Goal: Task Accomplishment & Management: Use online tool/utility

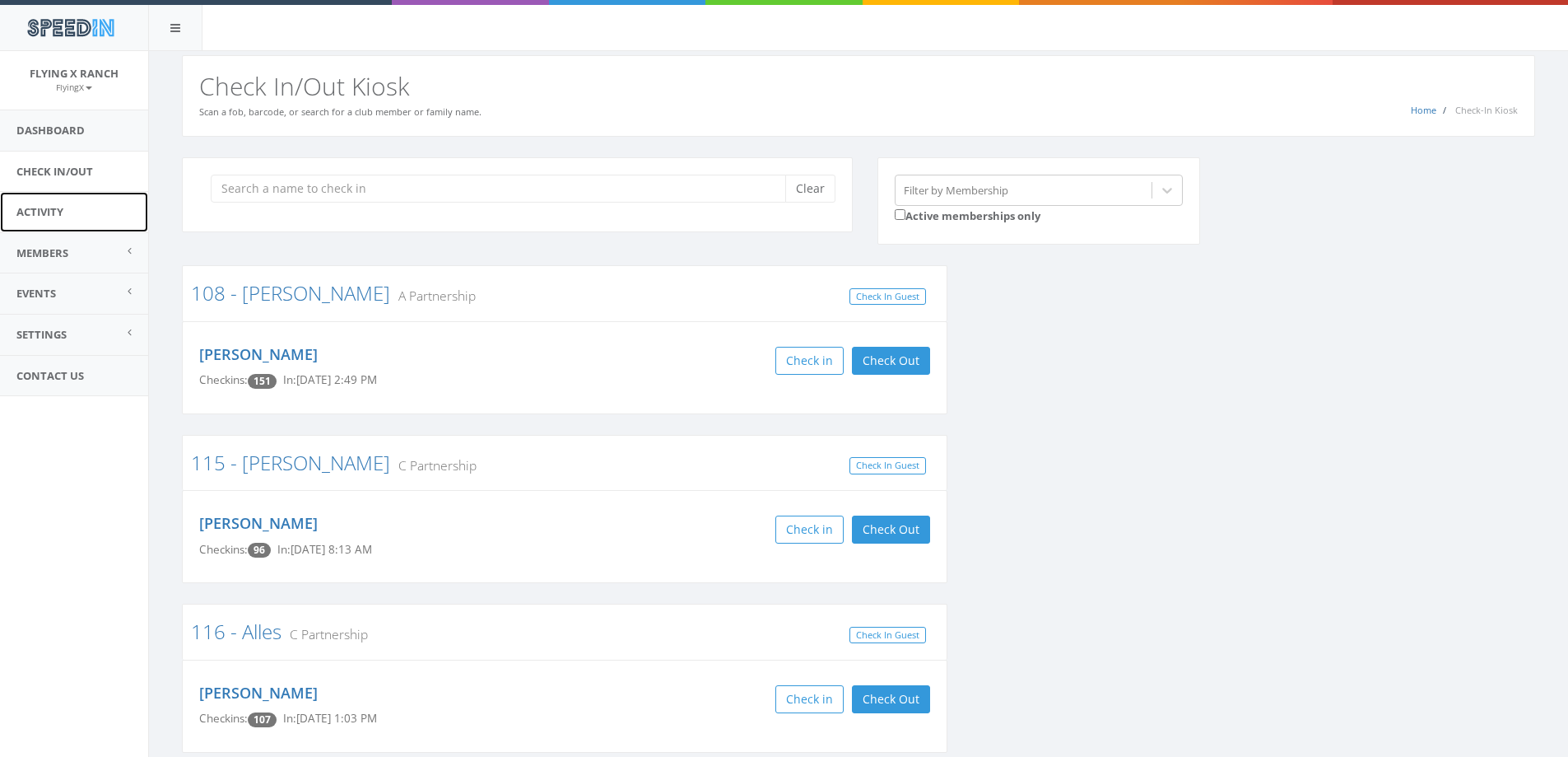
click at [42, 219] on link "Activity" at bounding box center [73, 212] width 148 height 41
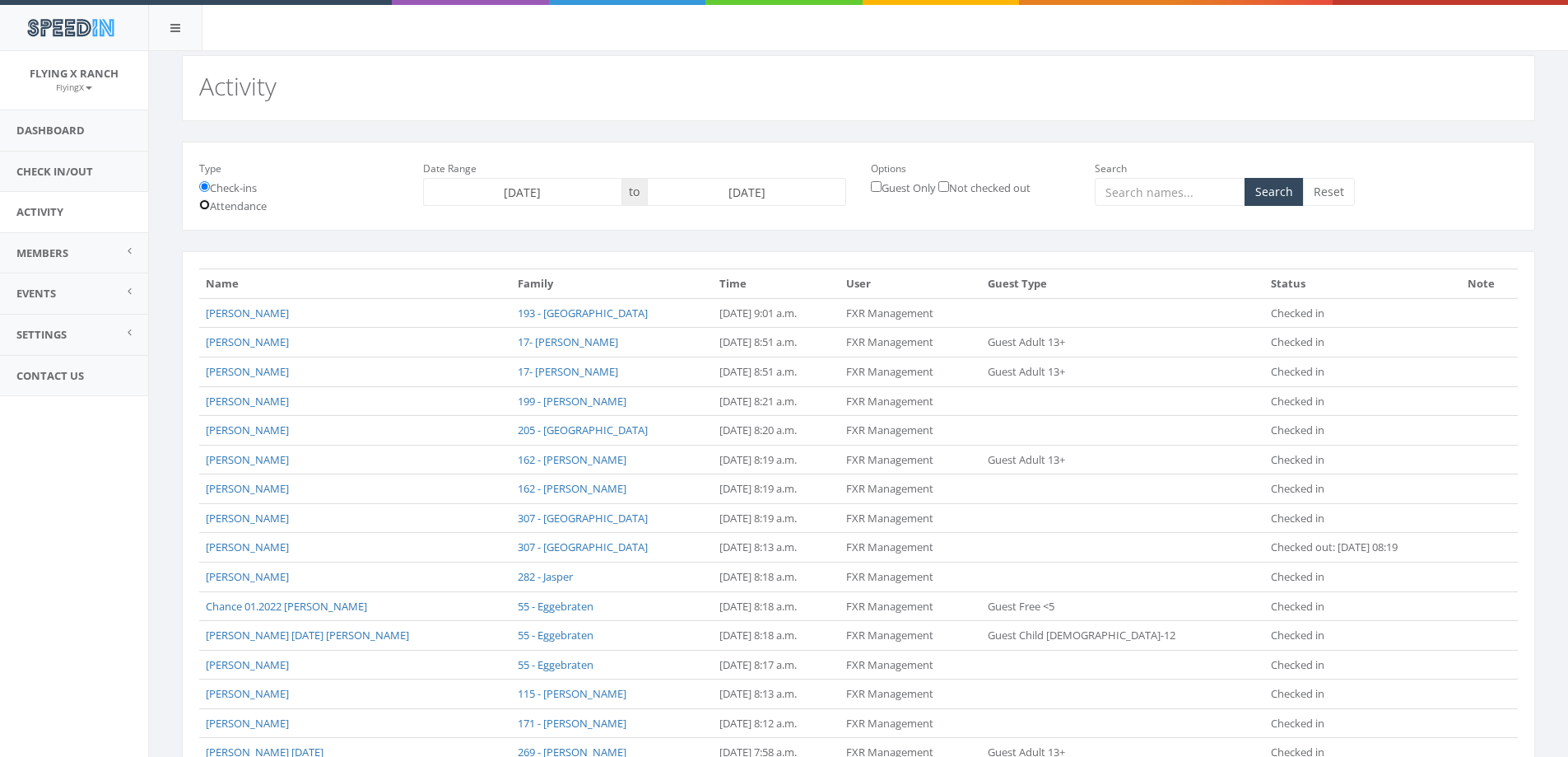
click at [207, 206] on input "Attendance" at bounding box center [204, 205] width 11 height 11
radio input "true"
click at [753, 190] on input "[DATE]" at bounding box center [746, 192] width 199 height 28
click at [691, 326] on td "11" at bounding box center [688, 323] width 25 height 25
type input "2025-08-11"
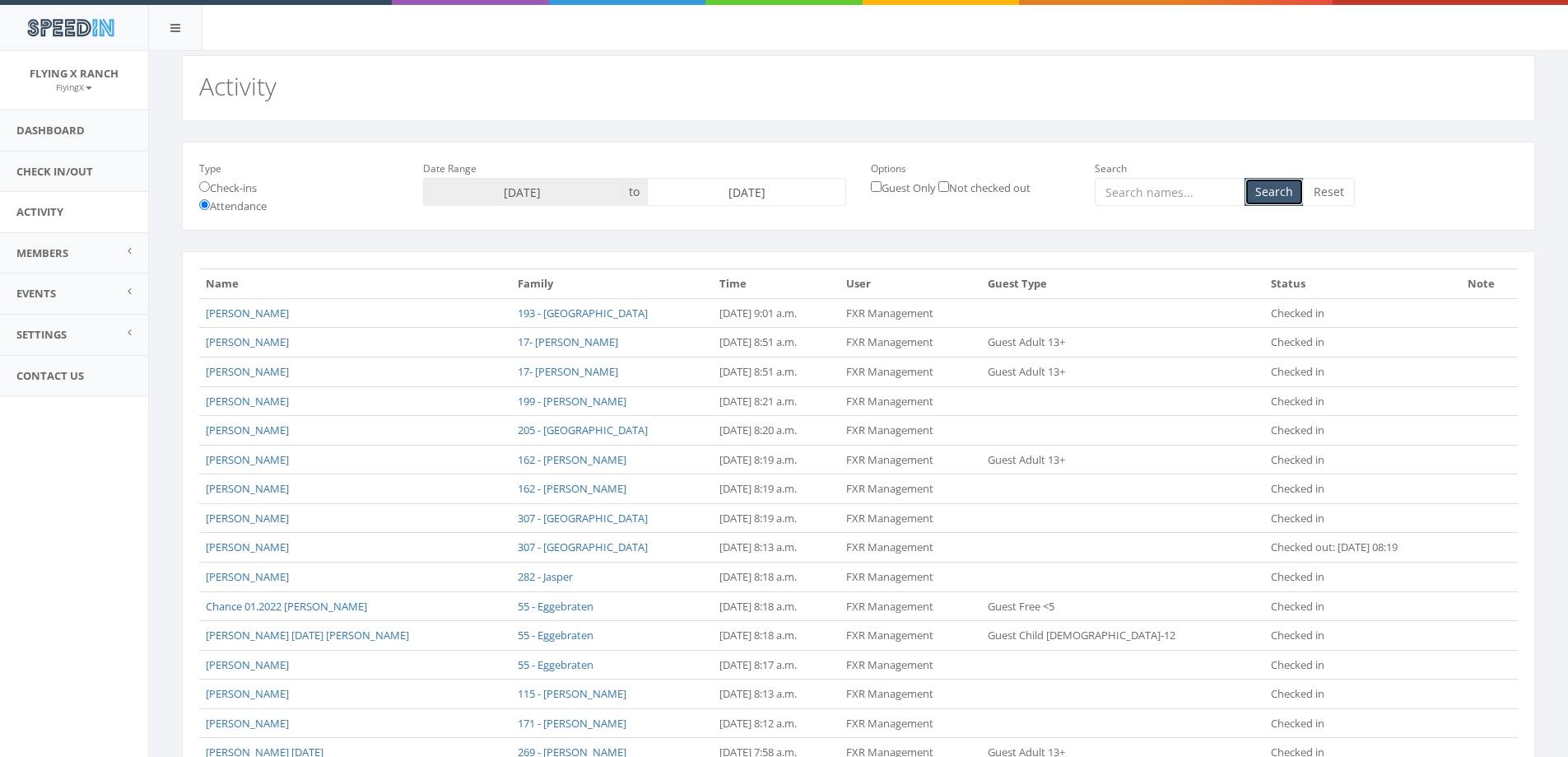
click at [1265, 189] on button "Search" at bounding box center [1274, 192] width 59 height 28
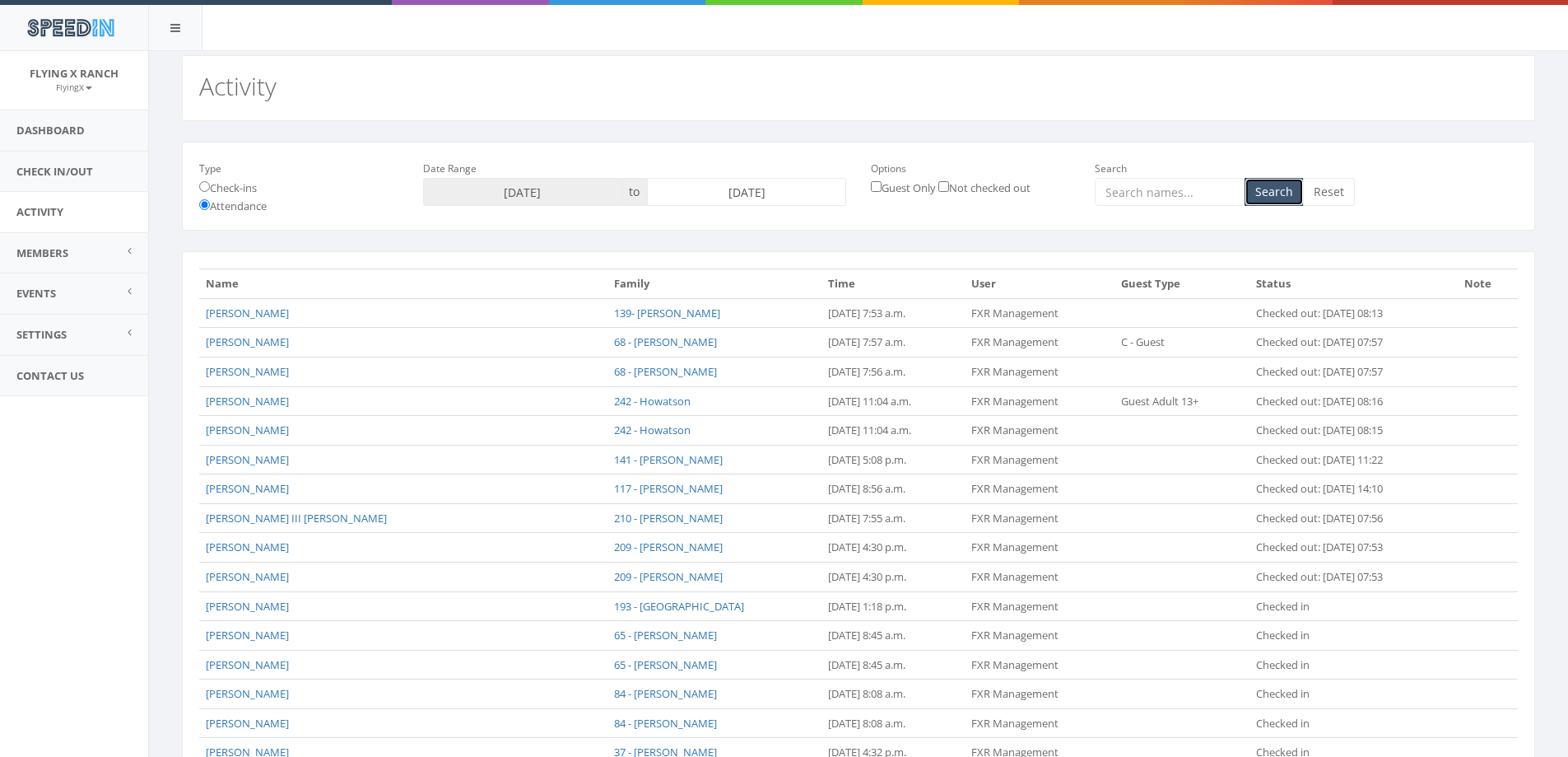
click at [1278, 190] on button "Search" at bounding box center [1274, 192] width 59 height 28
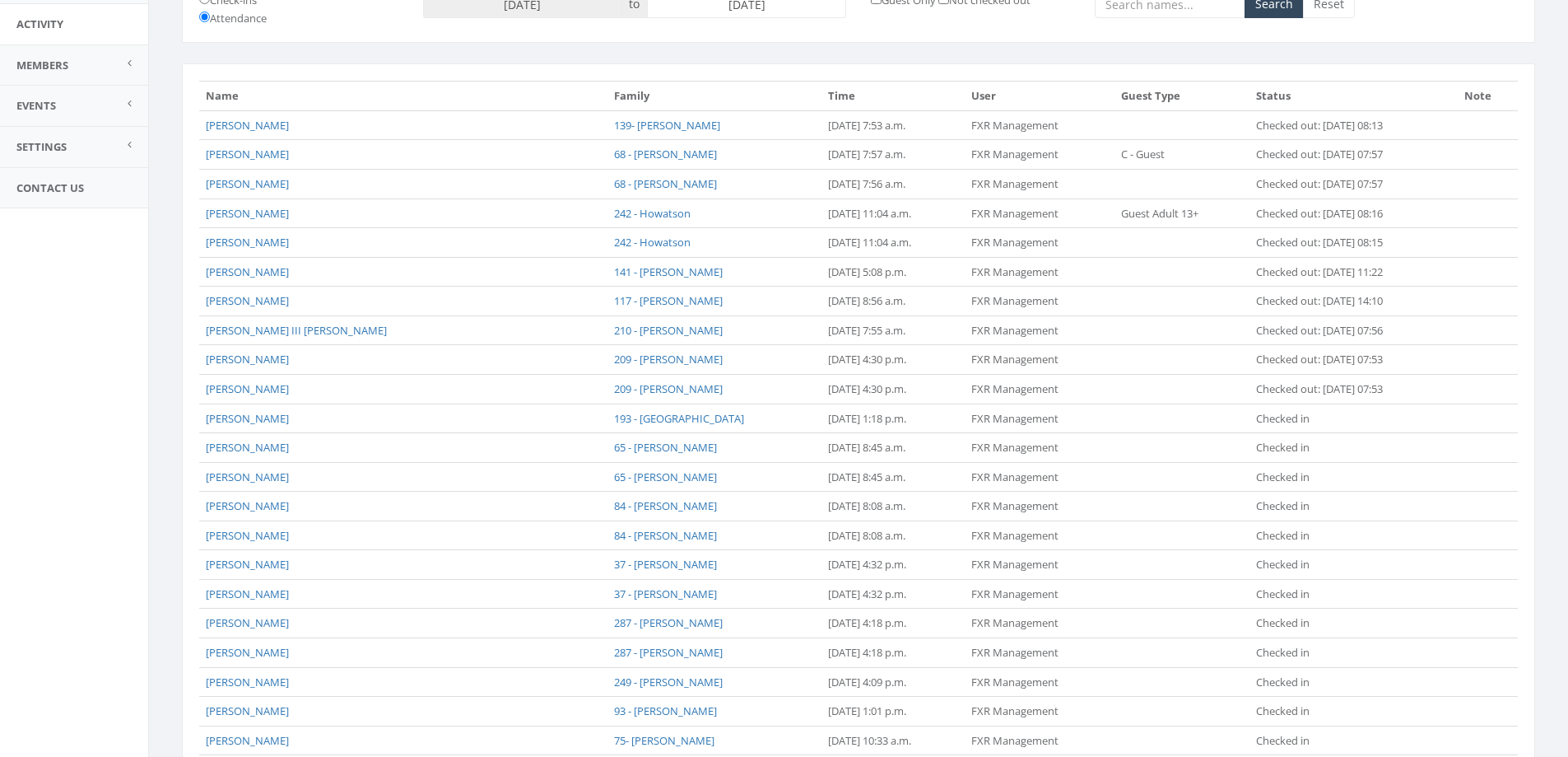
scroll to position [446, 0]
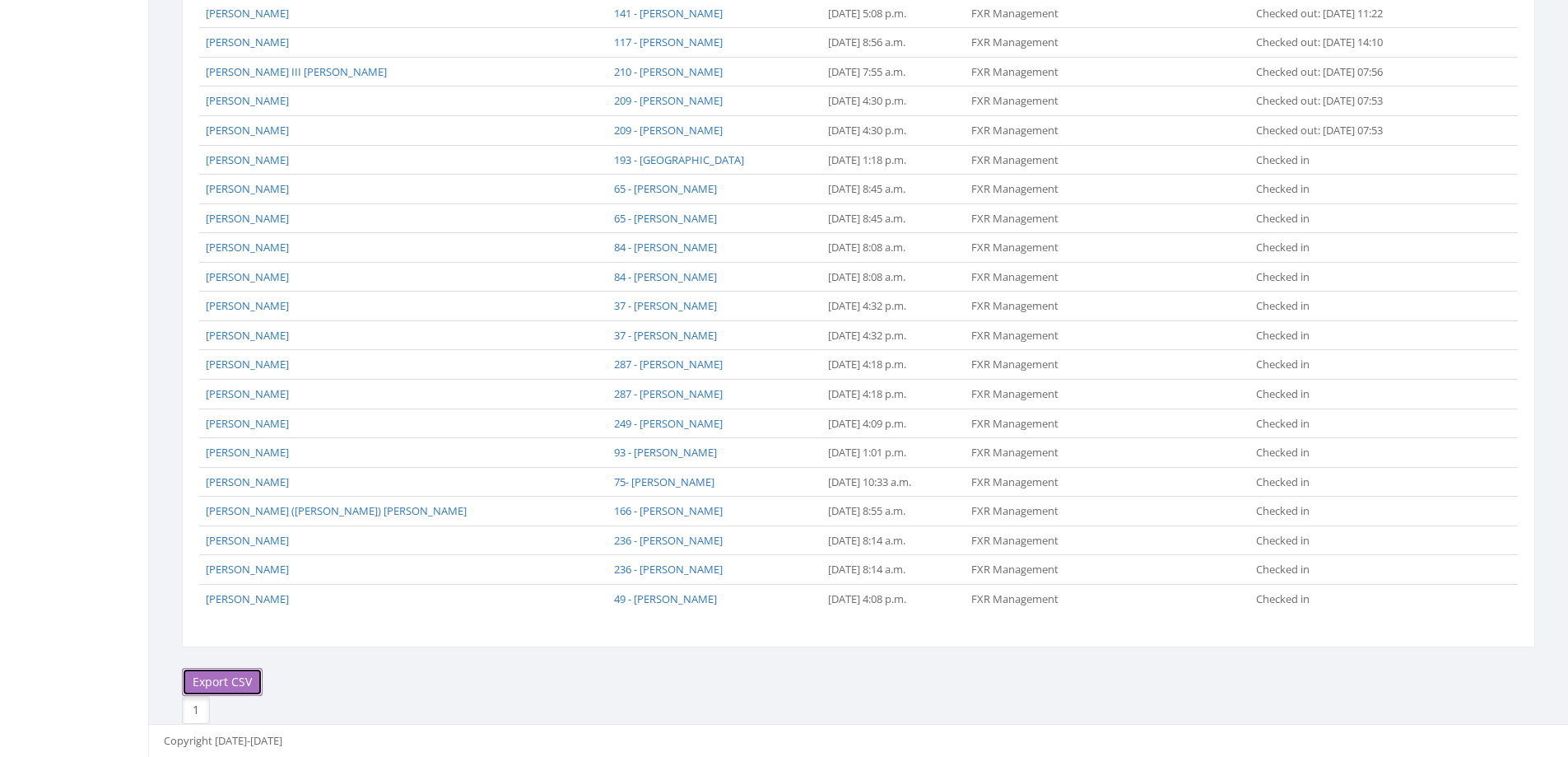
click at [229, 684] on link "Export CSV" at bounding box center [222, 682] width 81 height 28
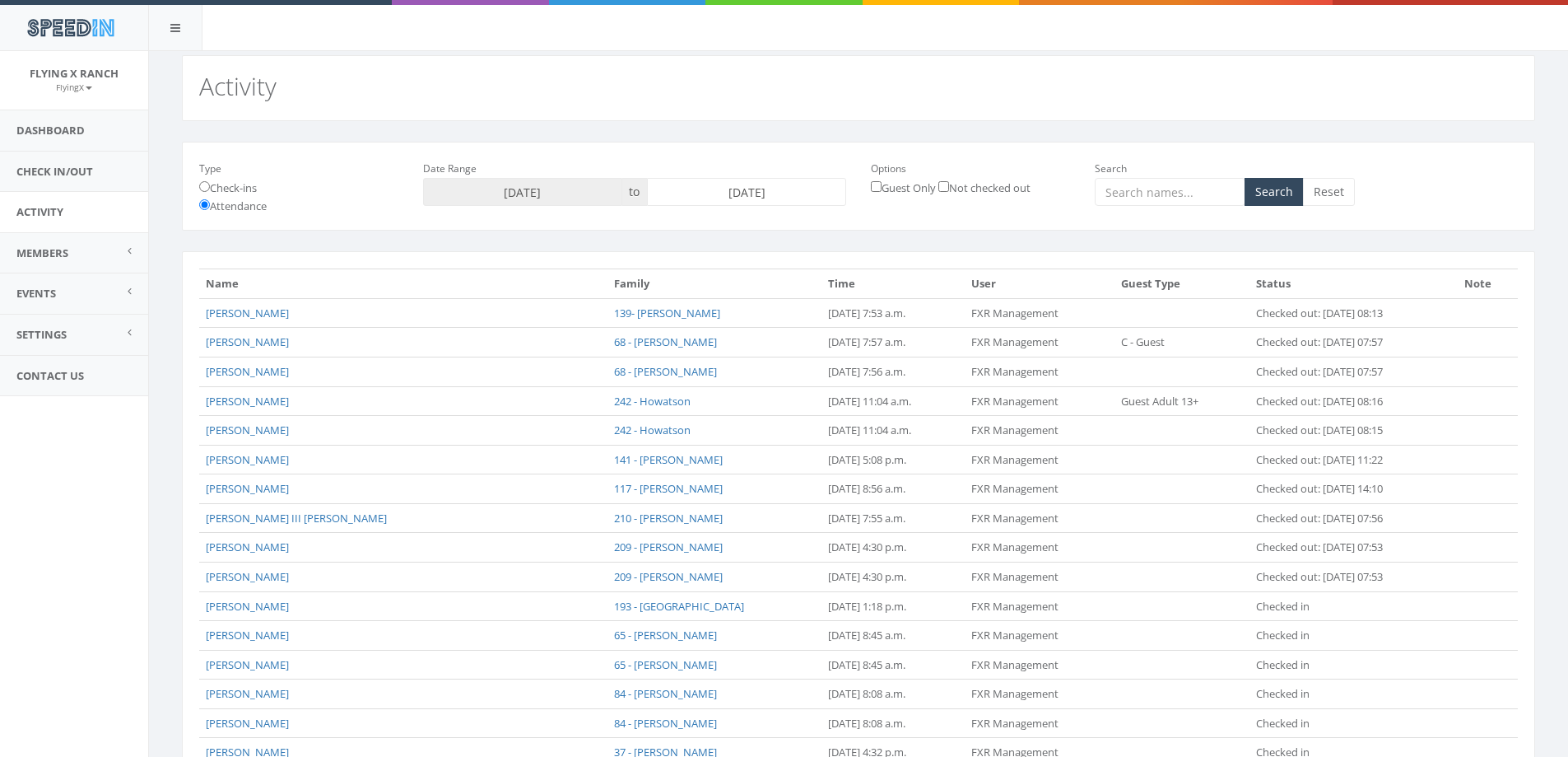
click at [766, 189] on input "[DATE]" at bounding box center [746, 192] width 199 height 28
click at [721, 322] on td "12" at bounding box center [713, 323] width 25 height 25
type input "2025-08-12"
click at [1259, 199] on button "Search" at bounding box center [1274, 192] width 59 height 28
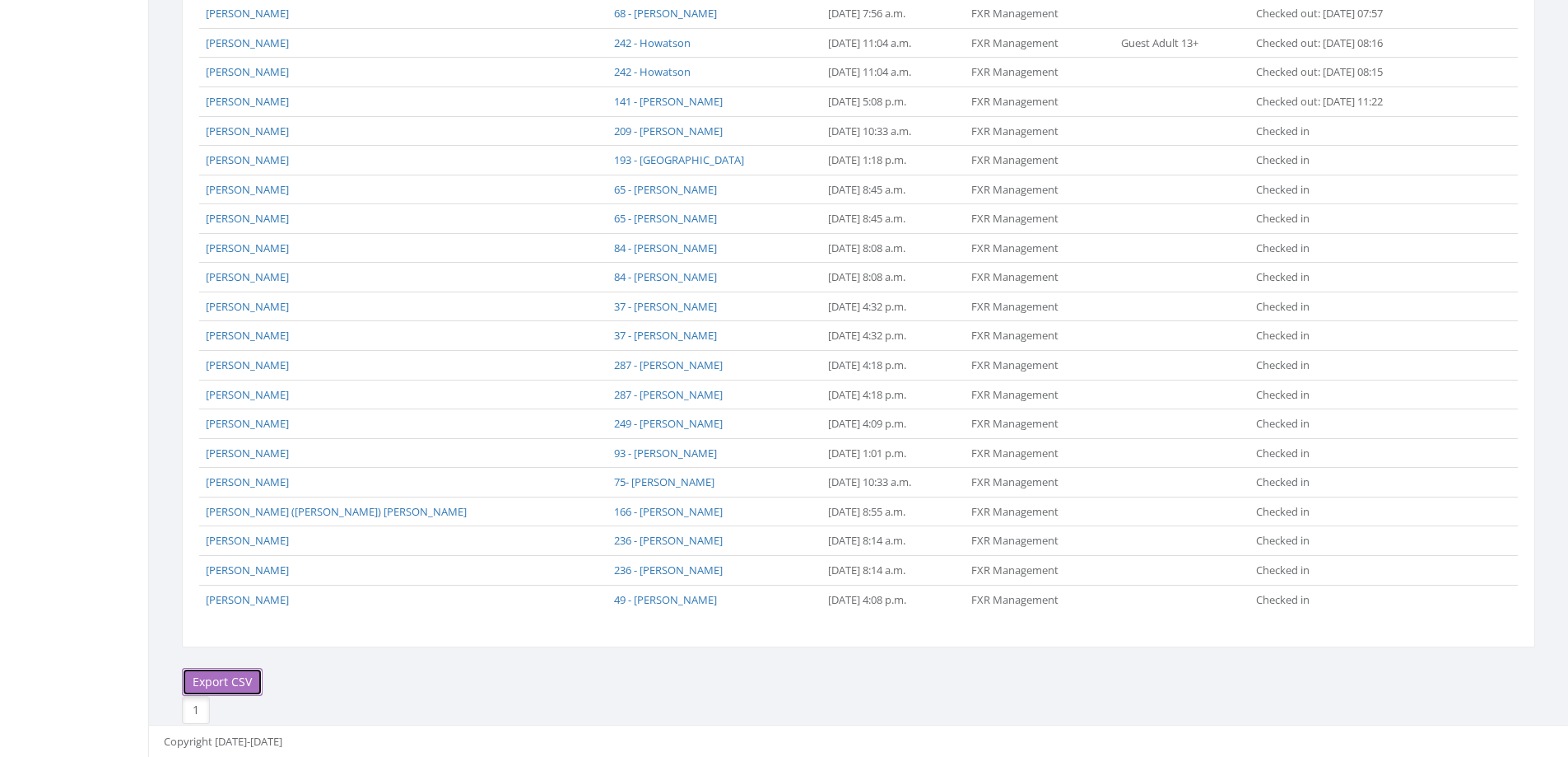
click at [217, 681] on link "Export CSV" at bounding box center [222, 682] width 81 height 28
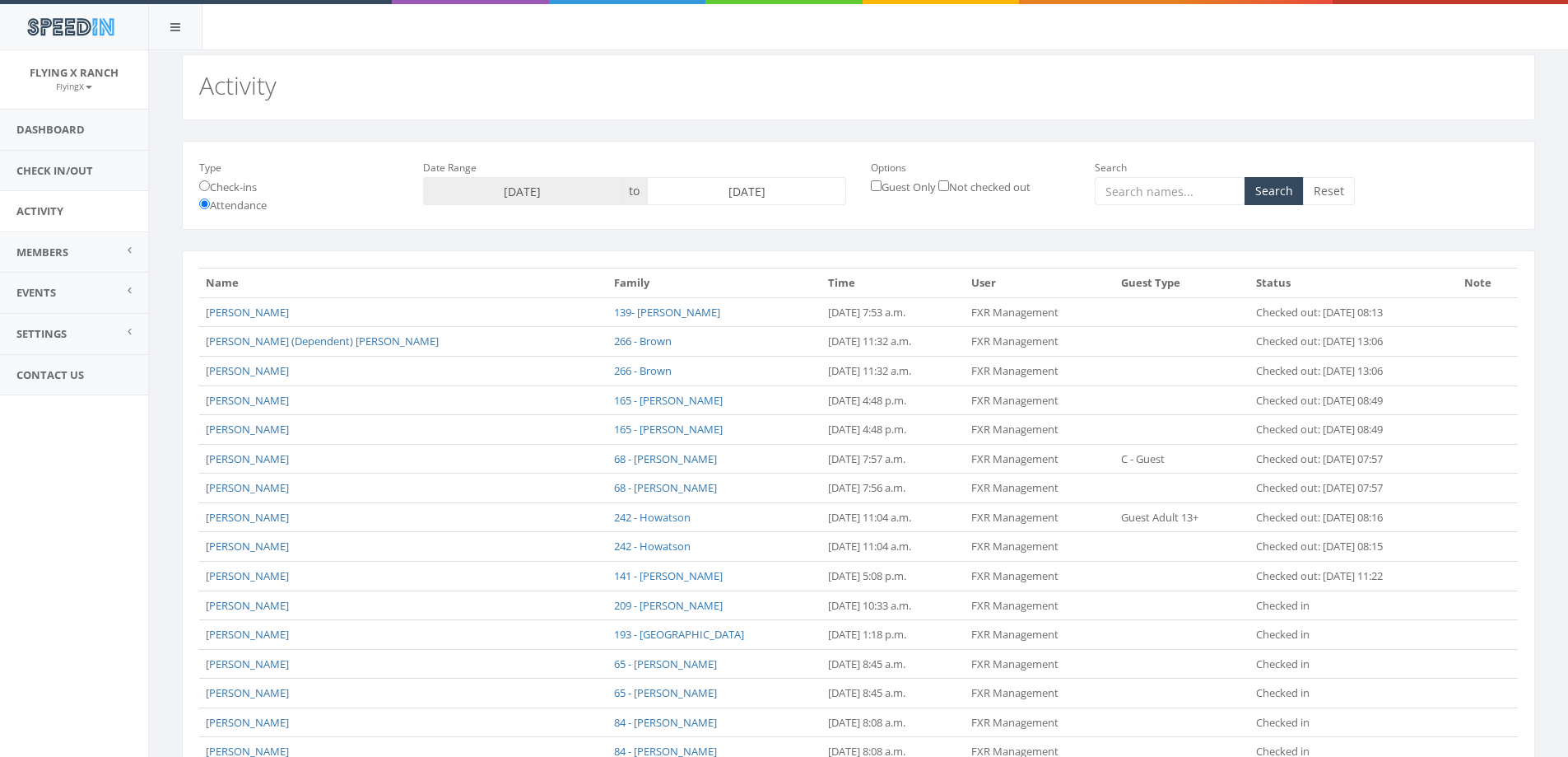
scroll to position [0, 0]
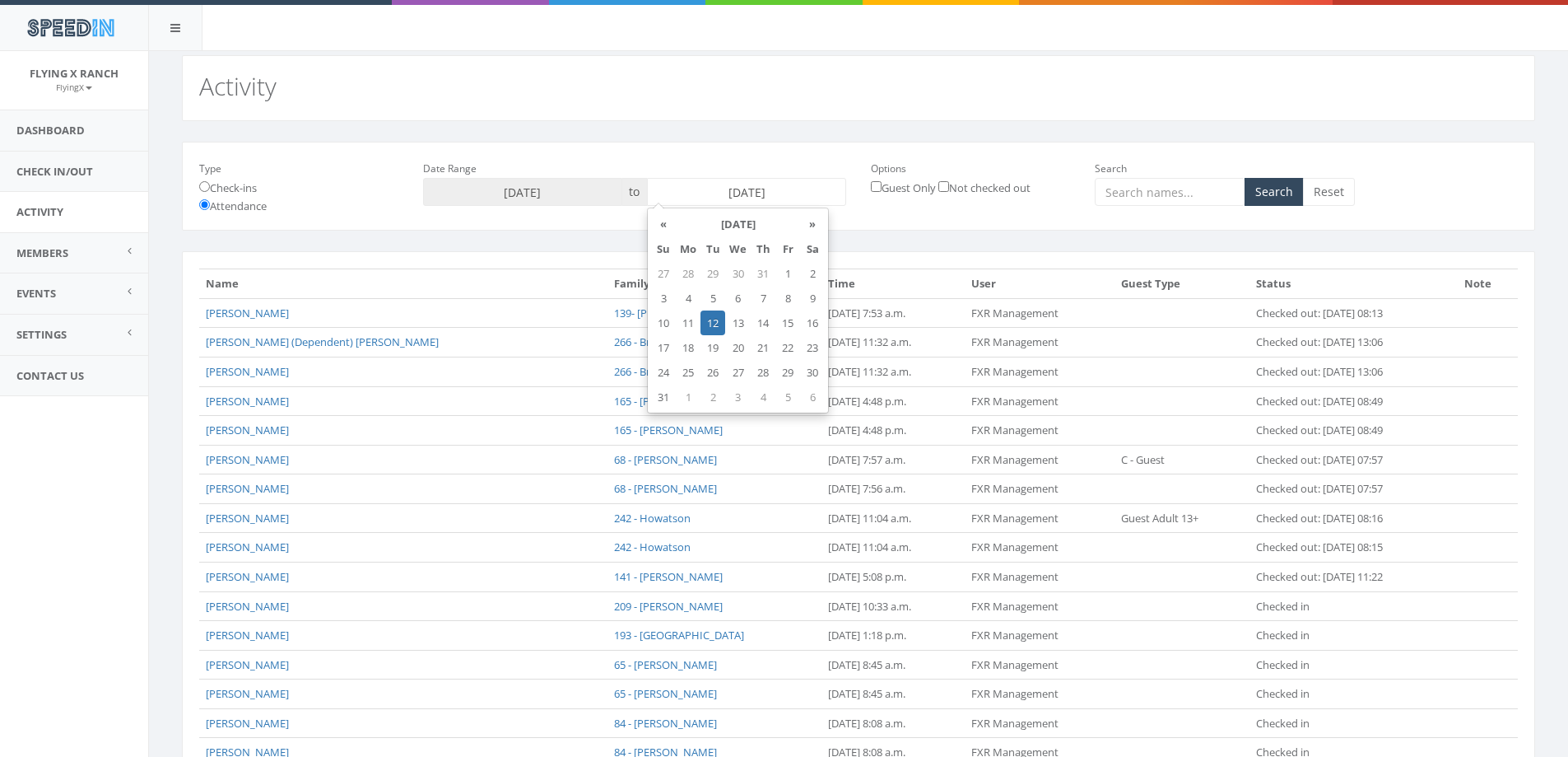
click at [775, 189] on input "2025-08-12" at bounding box center [746, 192] width 199 height 28
click at [737, 321] on td "13" at bounding box center [738, 323] width 26 height 25
type input "[DATE]"
click at [1280, 205] on button "Search" at bounding box center [1274, 192] width 59 height 28
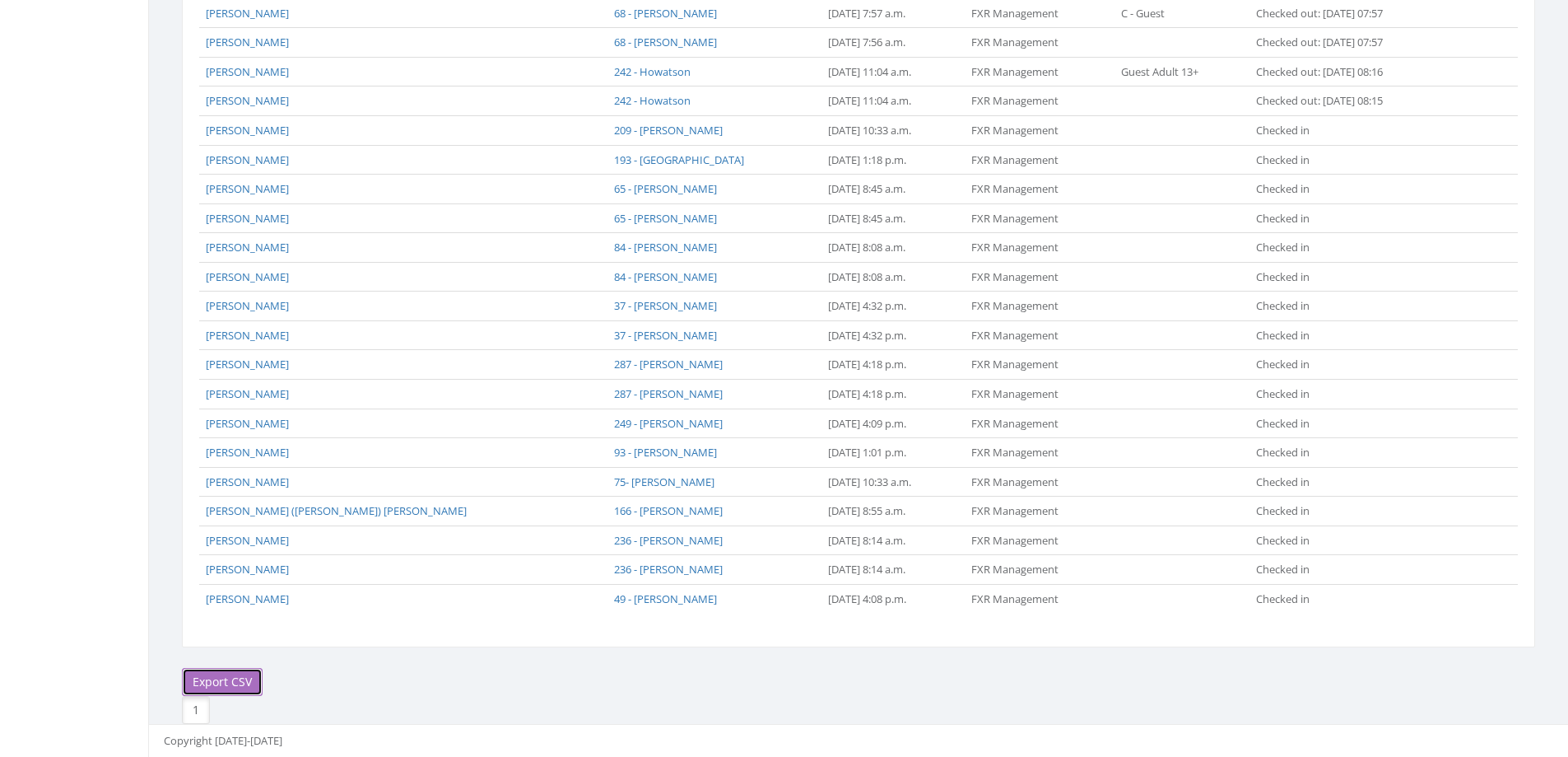
click at [206, 682] on link "Export CSV" at bounding box center [222, 682] width 81 height 28
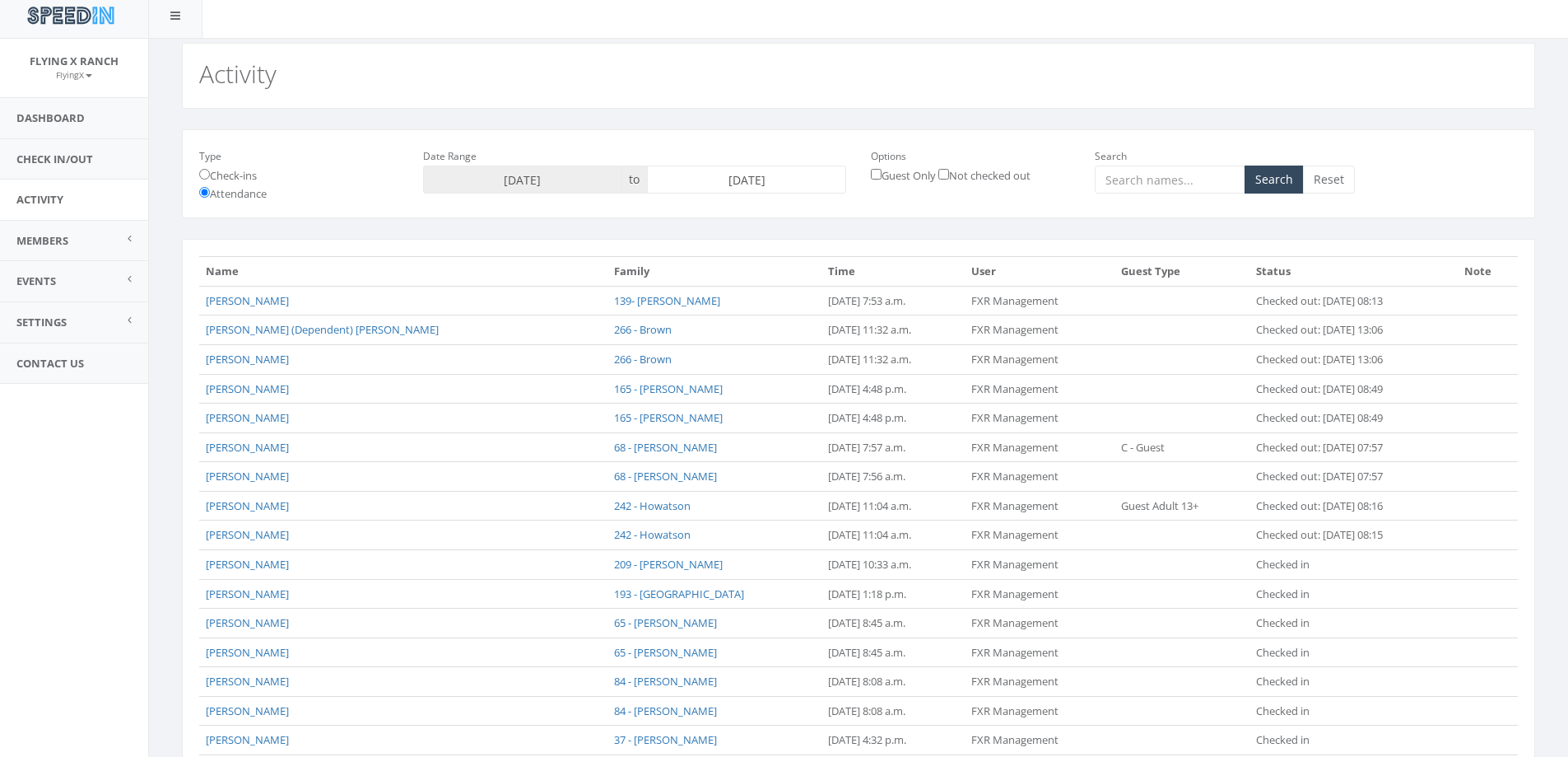
scroll to position [0, 0]
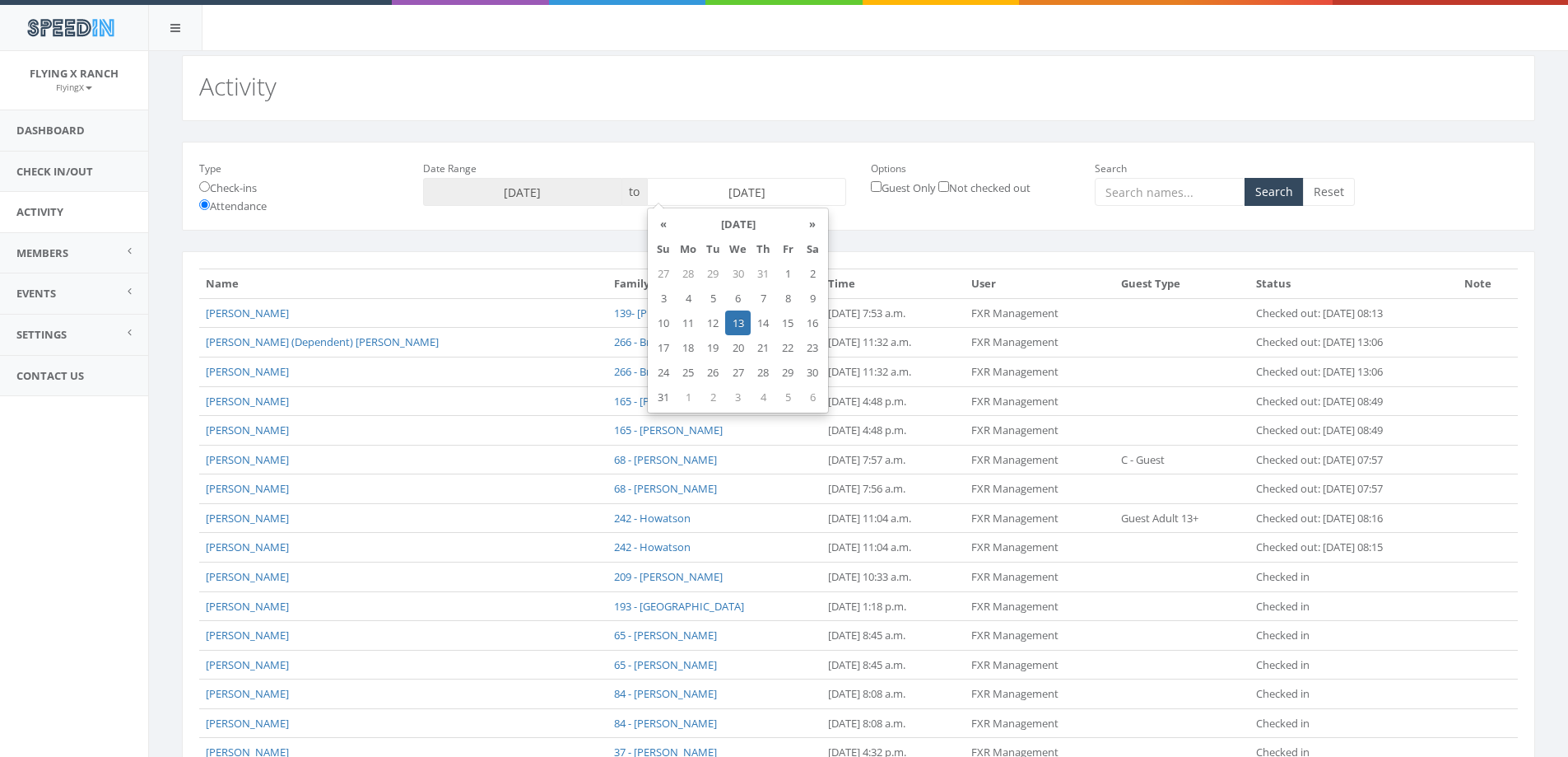
click at [733, 184] on input "[DATE]" at bounding box center [746, 192] width 199 height 28
click at [764, 328] on td "14" at bounding box center [763, 323] width 25 height 25
type input "2025-08-14"
click at [1274, 190] on button "Search" at bounding box center [1274, 192] width 59 height 28
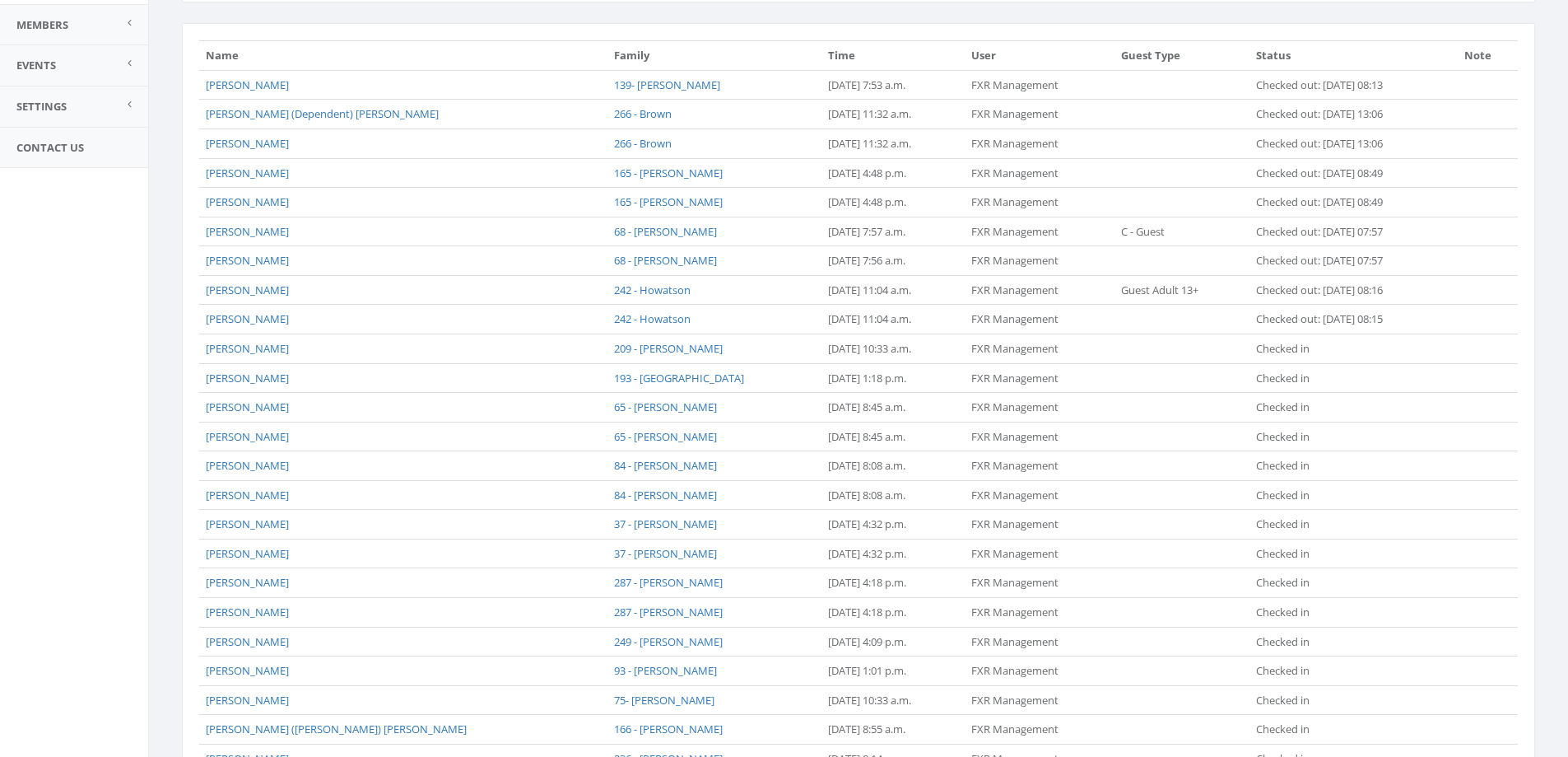
scroll to position [446, 0]
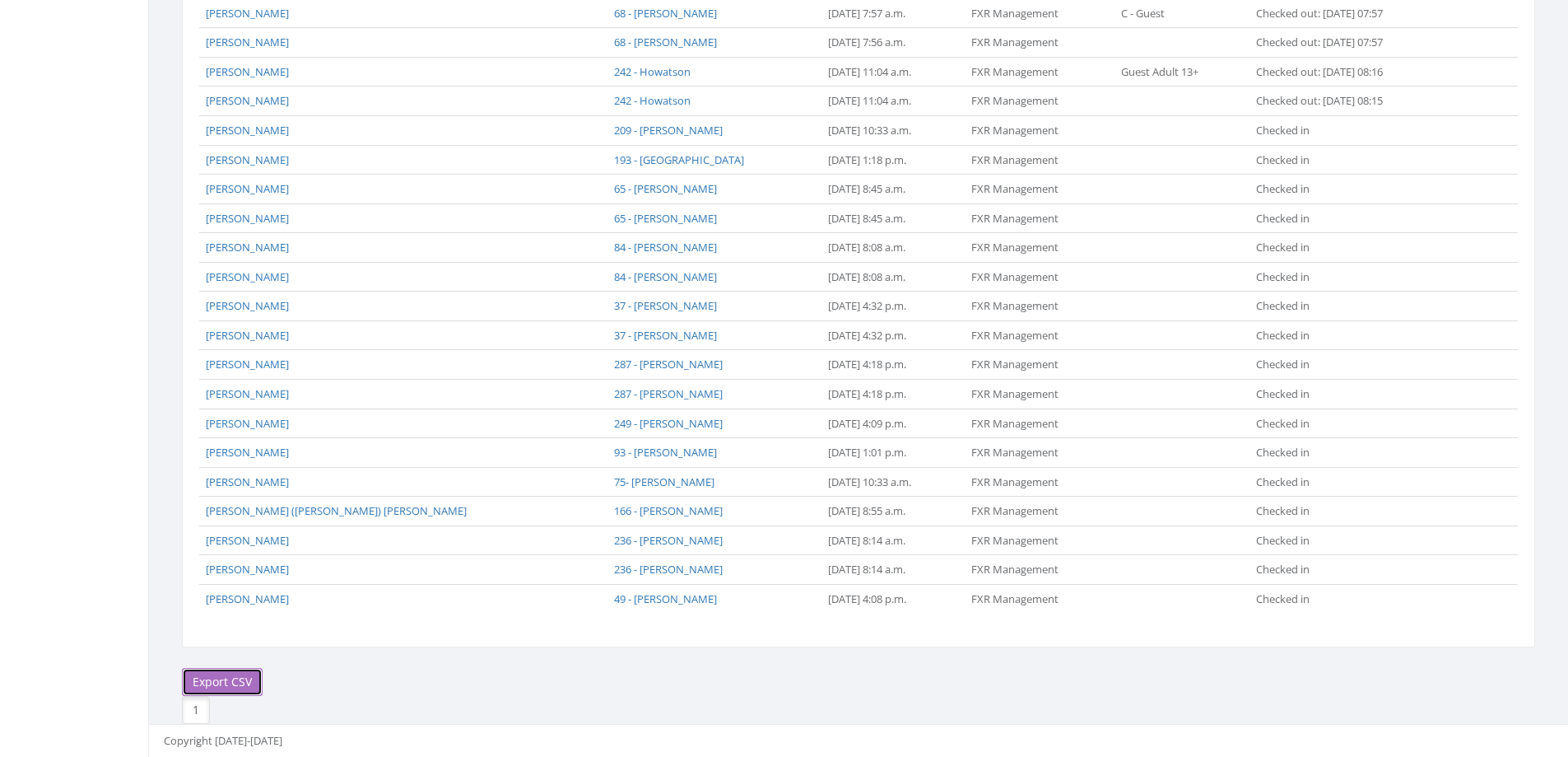
click at [230, 678] on link "Export CSV" at bounding box center [222, 682] width 81 height 28
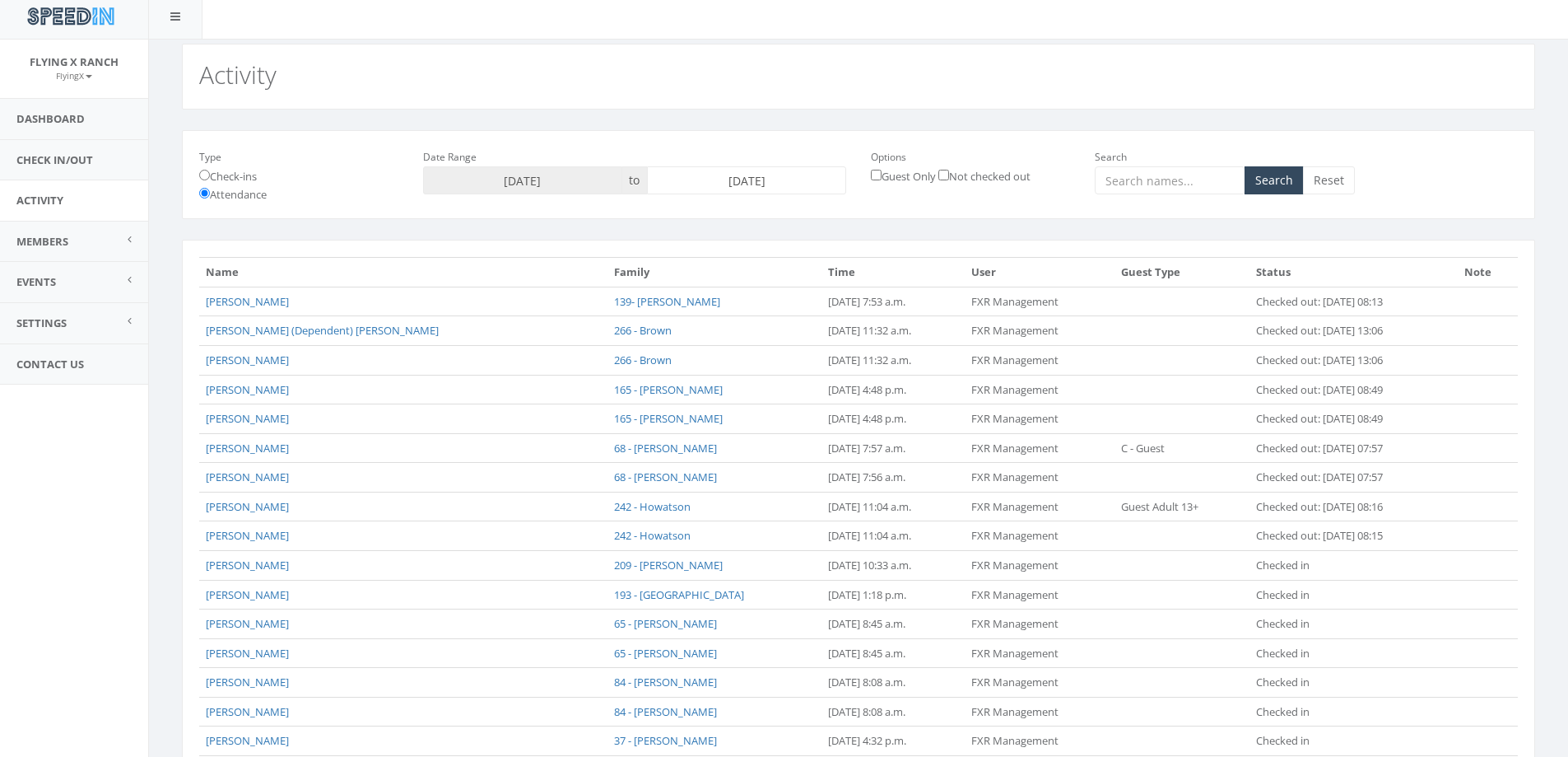
scroll to position [0, 0]
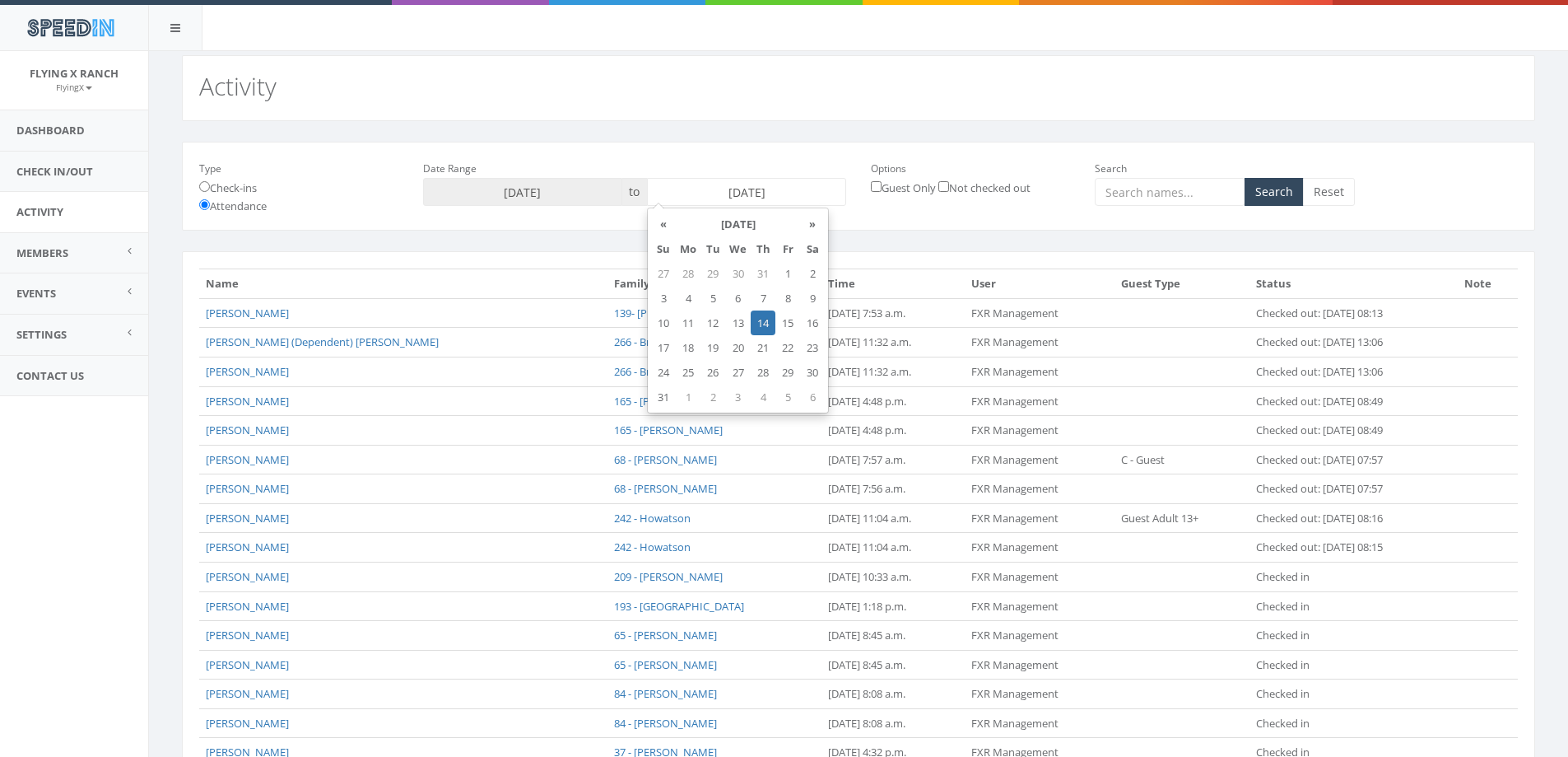
click at [770, 188] on input "[DATE]" at bounding box center [746, 192] width 199 height 28
click at [793, 325] on td "15" at bounding box center [788, 323] width 25 height 25
type input "2025-08-15"
click at [1268, 190] on button "Search" at bounding box center [1274, 192] width 59 height 28
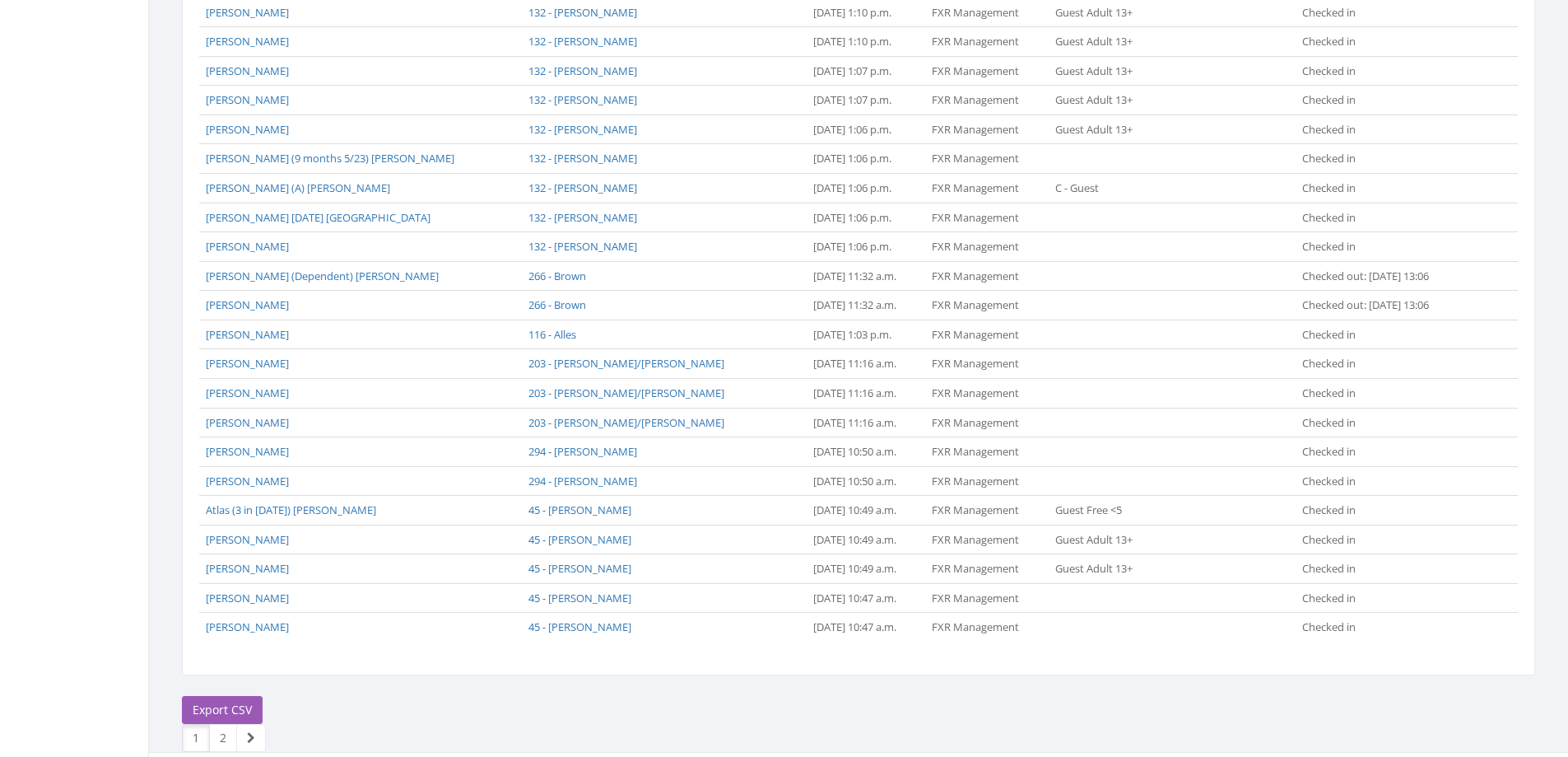
scroll to position [1149, 0]
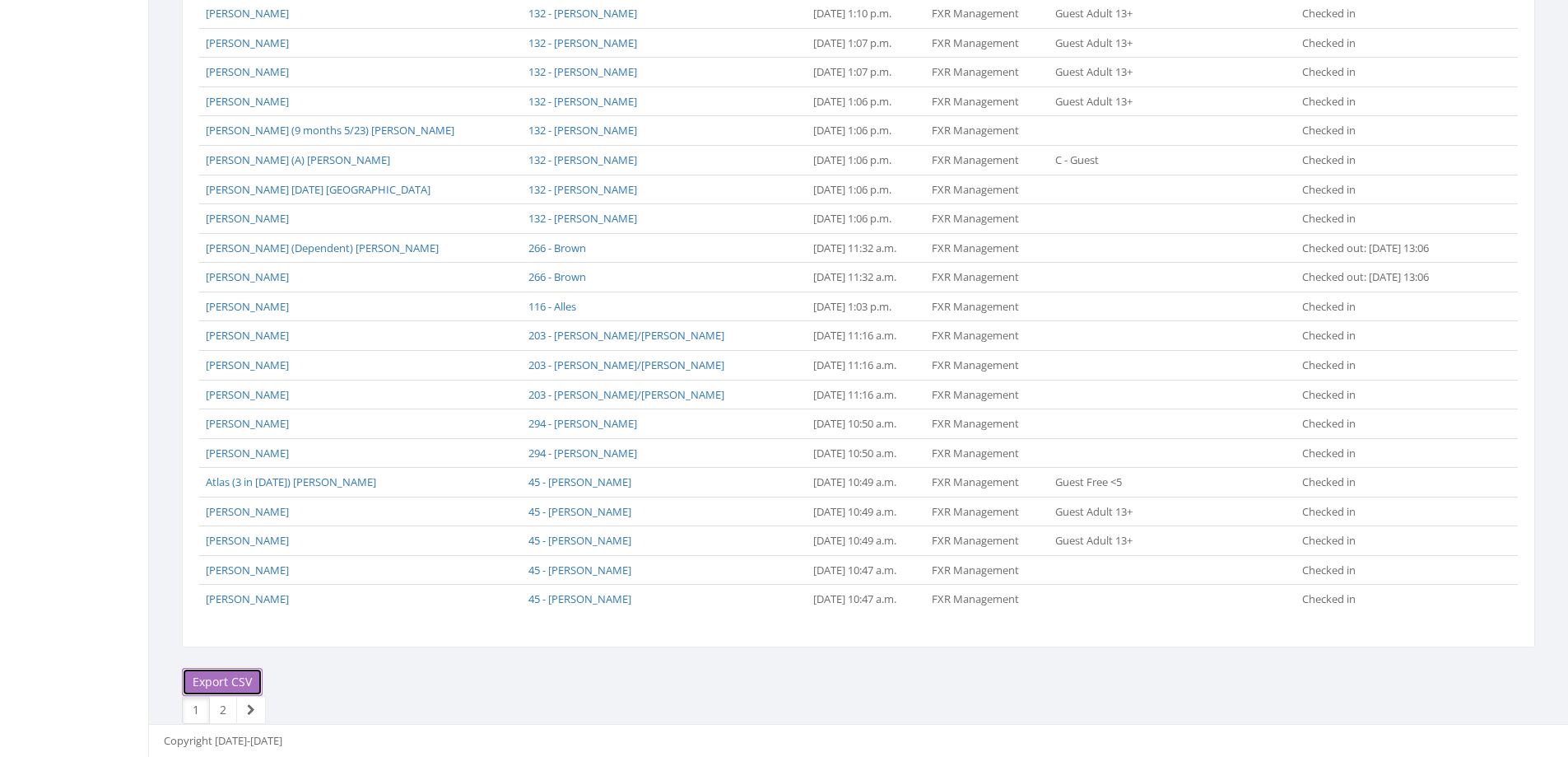
click at [218, 671] on link "Export CSV" at bounding box center [222, 682] width 81 height 28
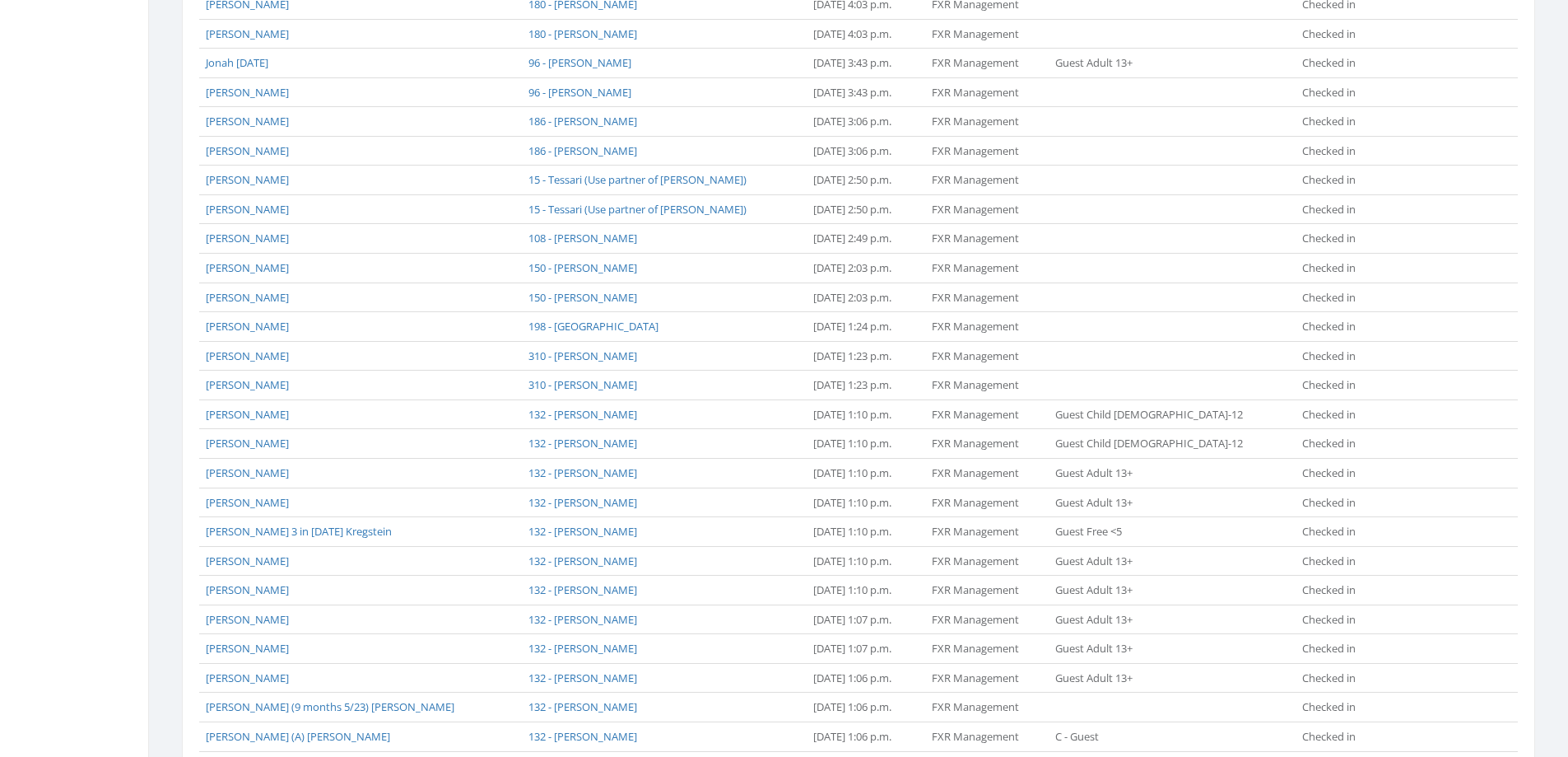
scroll to position [0, 0]
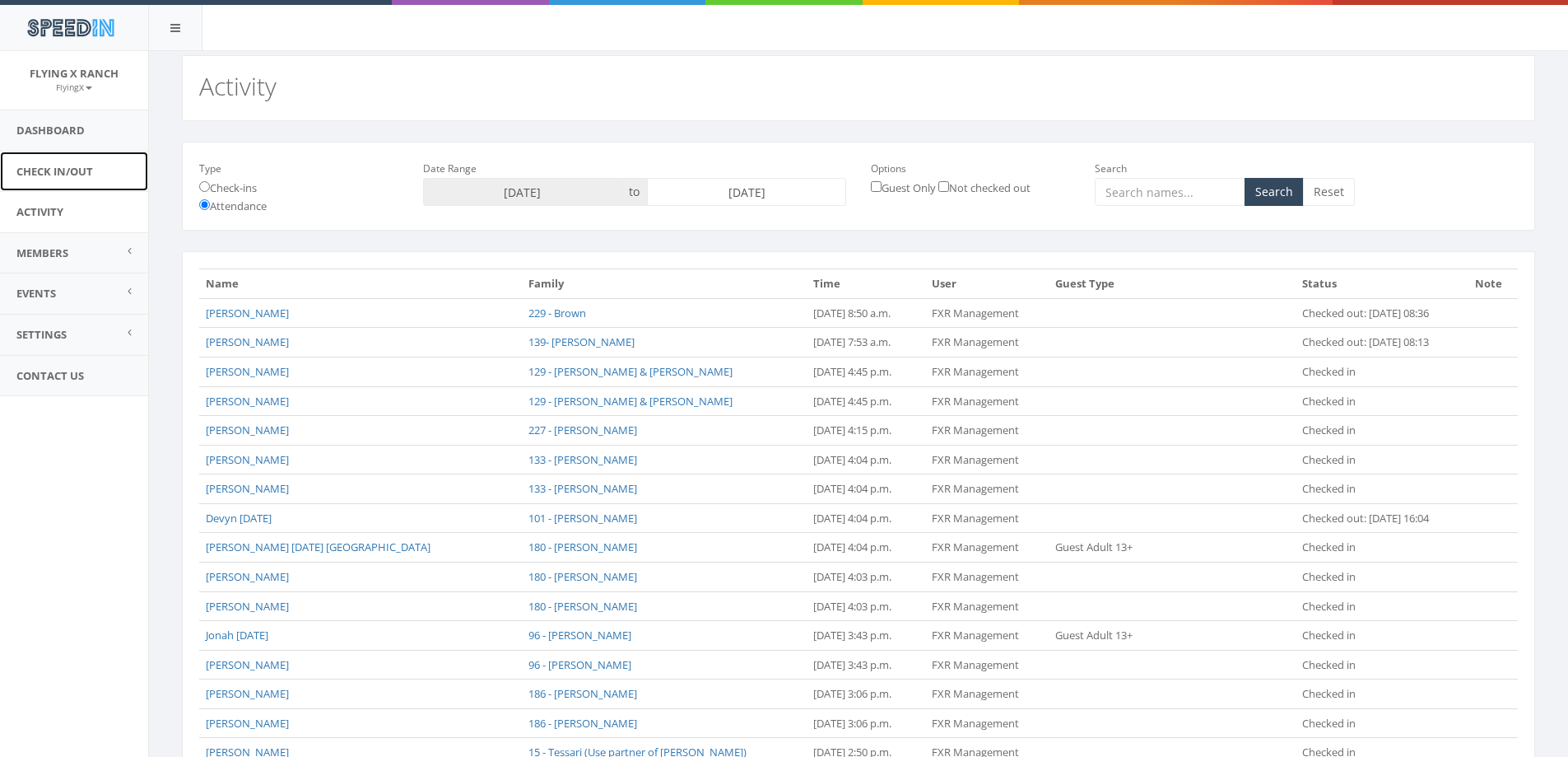
click at [35, 162] on link "Check In/Out" at bounding box center [73, 172] width 148 height 41
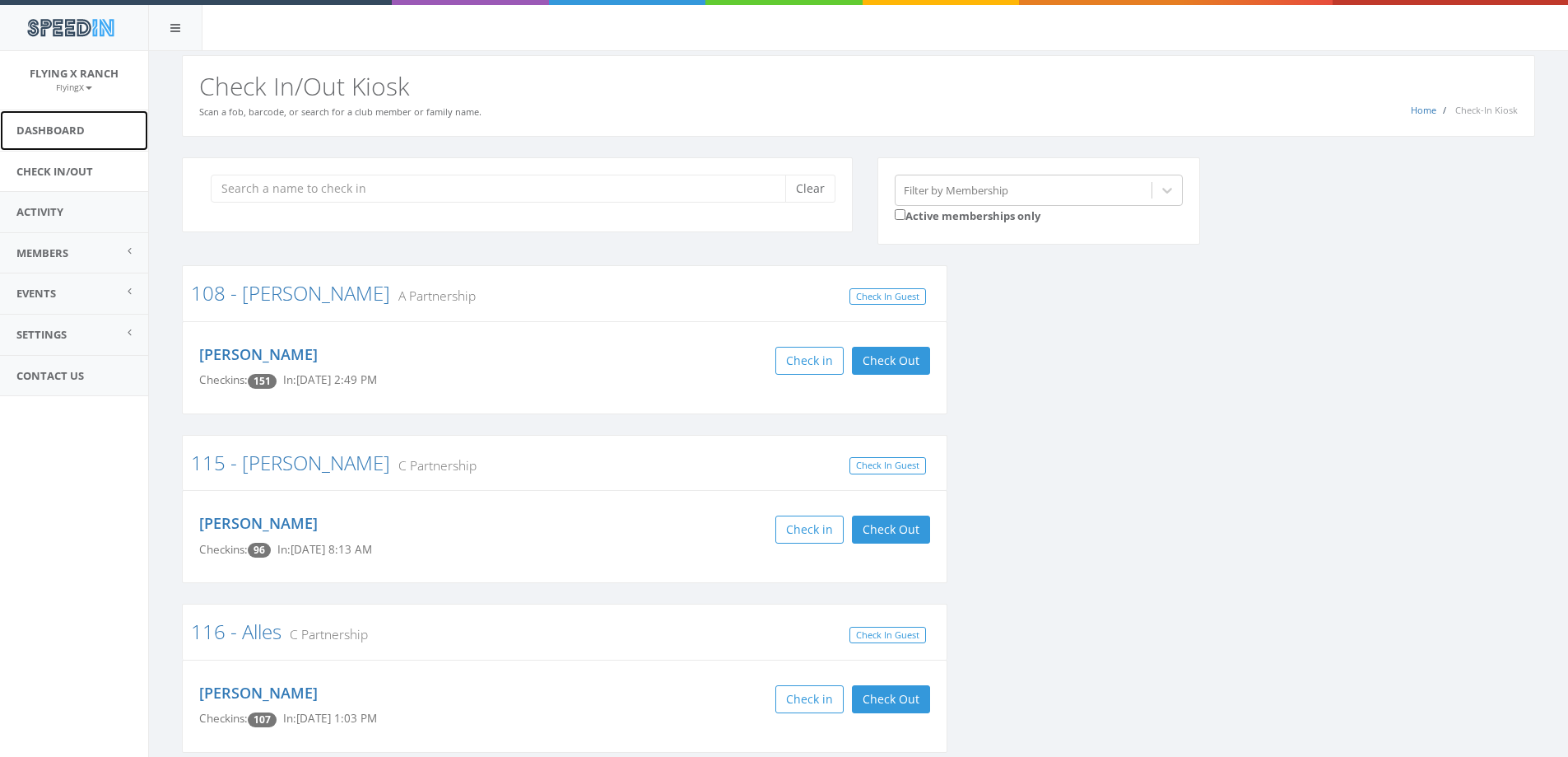
click at [39, 126] on link "Dashboard" at bounding box center [73, 131] width 148 height 41
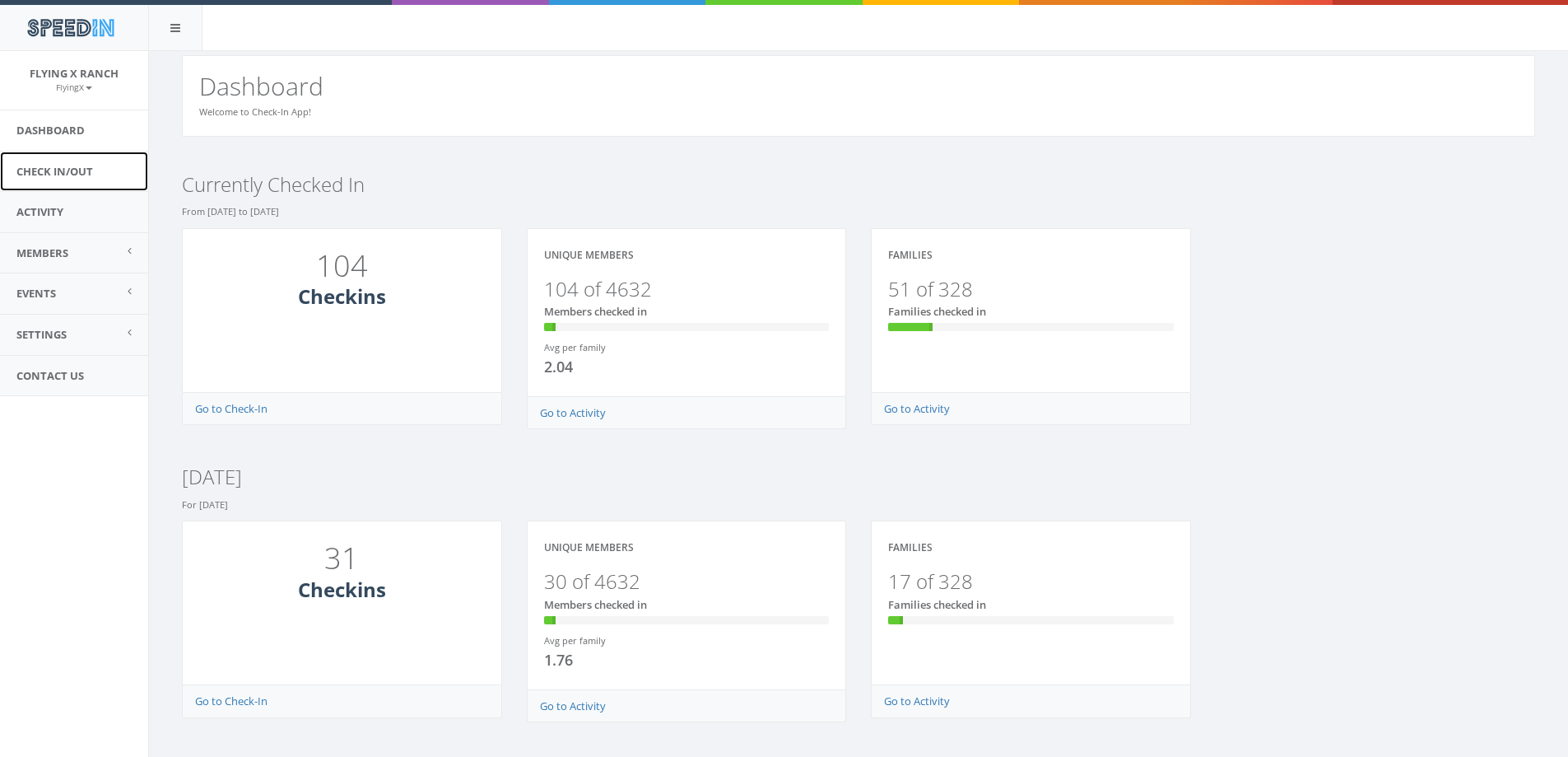
click at [43, 173] on link "Check In/Out" at bounding box center [73, 172] width 148 height 41
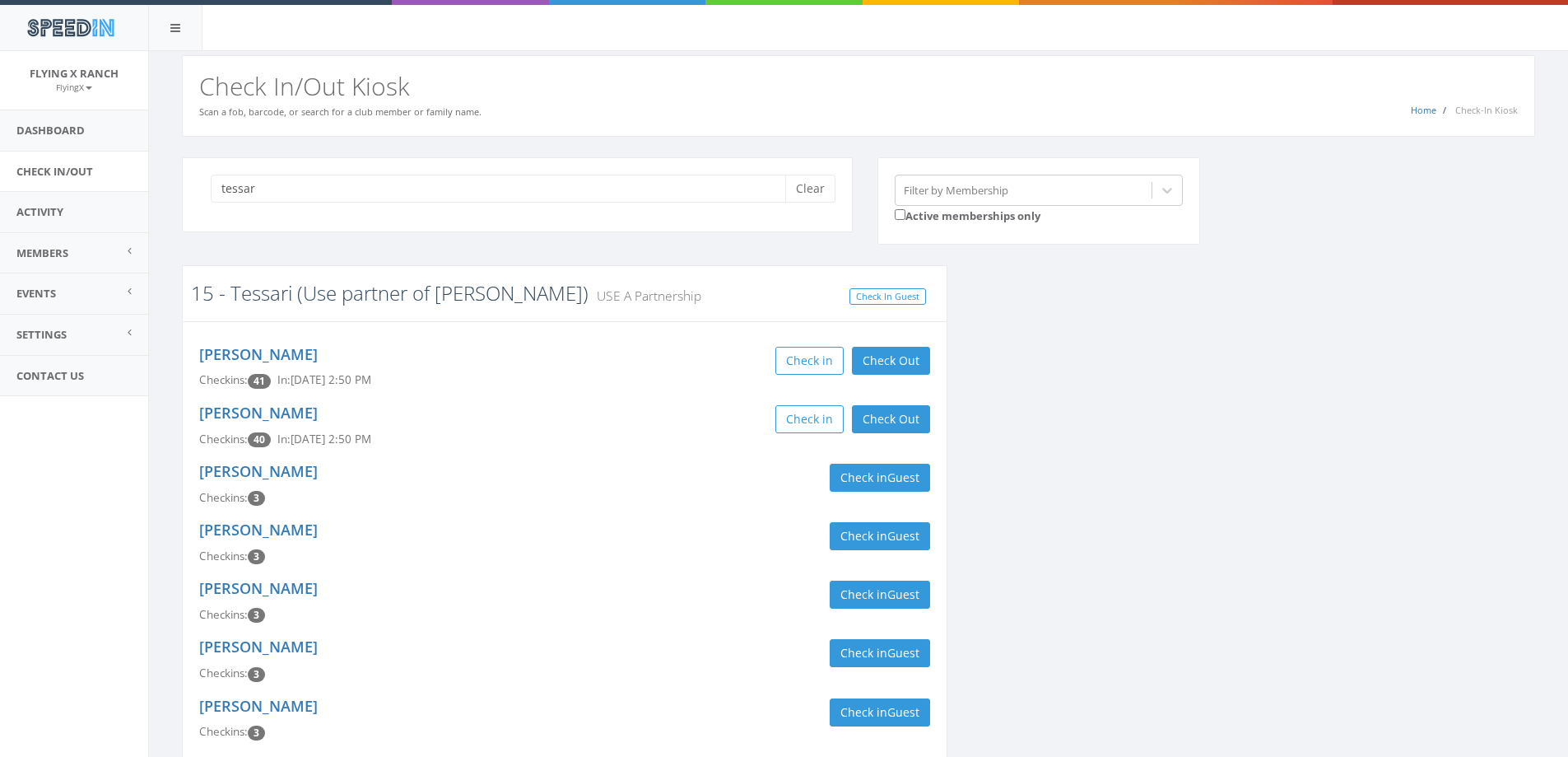
type input "tessar"
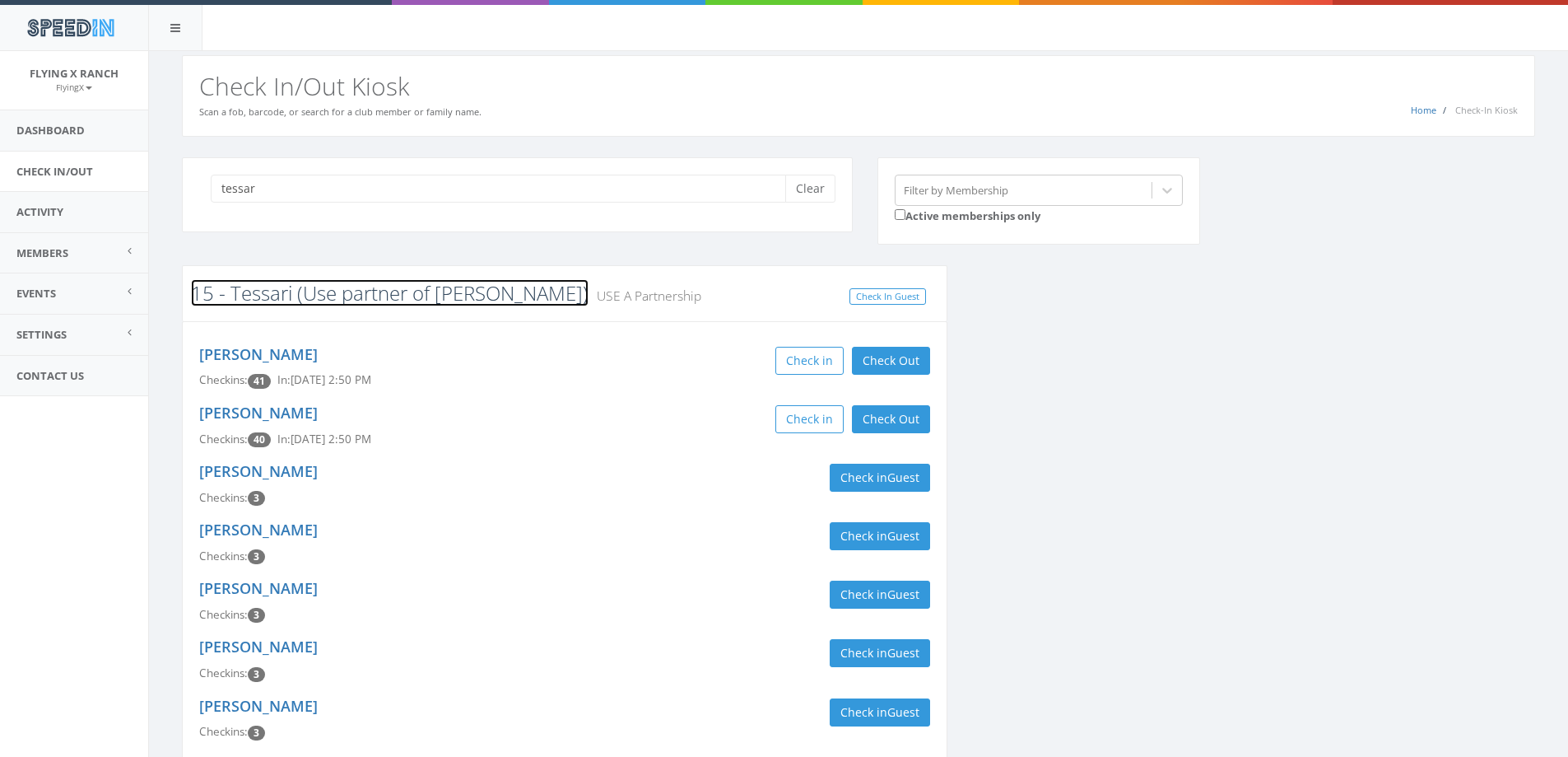
click at [354, 290] on link "15 - Tessari (Use partner of [PERSON_NAME])" at bounding box center [389, 292] width 397 height 27
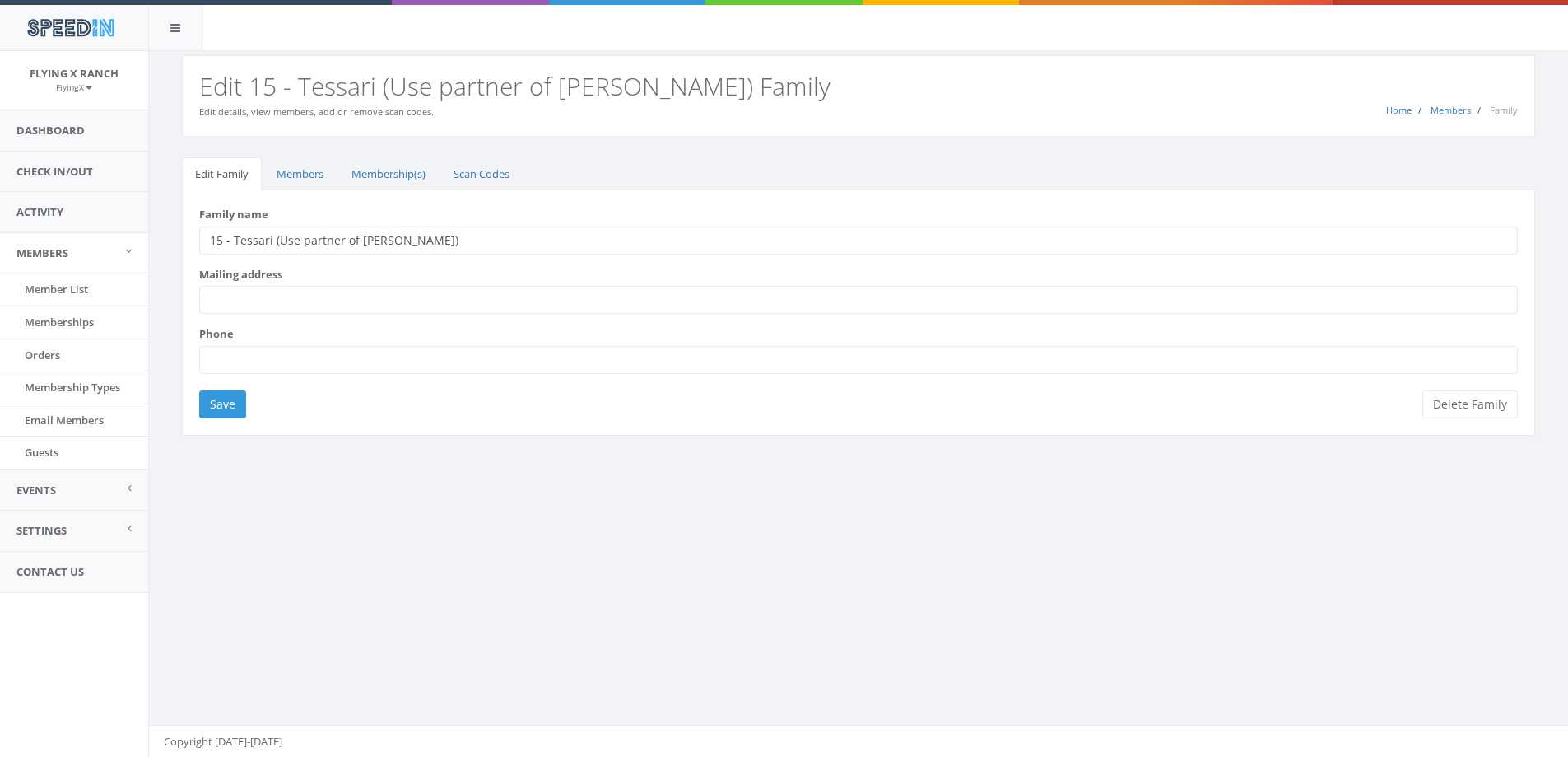
click at [356, 237] on input "15 - Tessari (Use partner of [PERSON_NAME])" at bounding box center [858, 241] width 1318 height 28
drag, startPoint x: 359, startPoint y: 238, endPoint x: 388, endPoint y: 238, distance: 29.0
click at [388, 238] on input "15 - Tessari (Use partner of [PERSON_NAME])" at bounding box center [858, 241] width 1318 height 28
type input "15 - Tessari (Use partner of Caranci)"
click at [220, 408] on input "Save" at bounding box center [222, 405] width 47 height 28
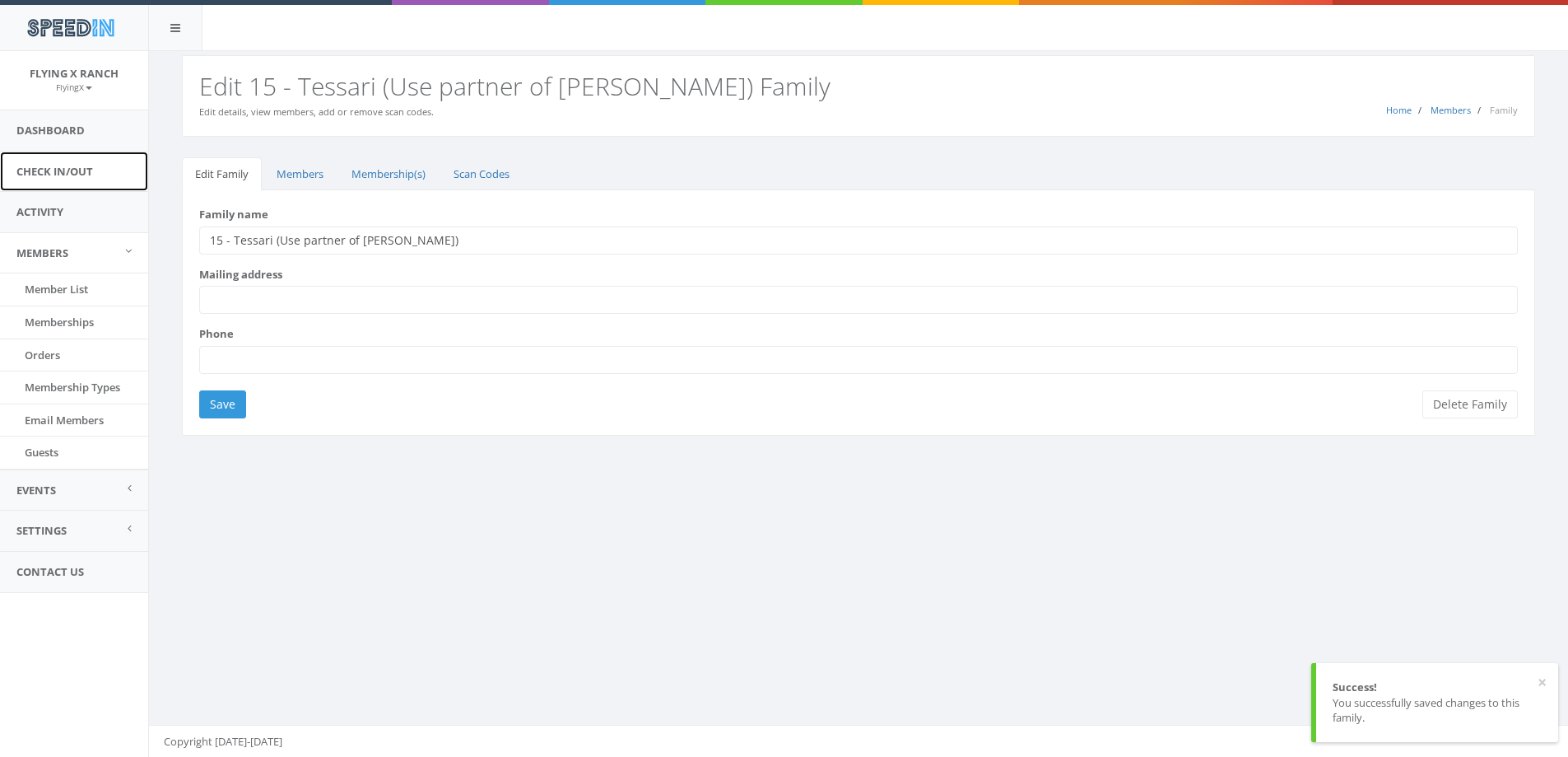
click at [56, 171] on link "Check In/Out" at bounding box center [73, 172] width 148 height 41
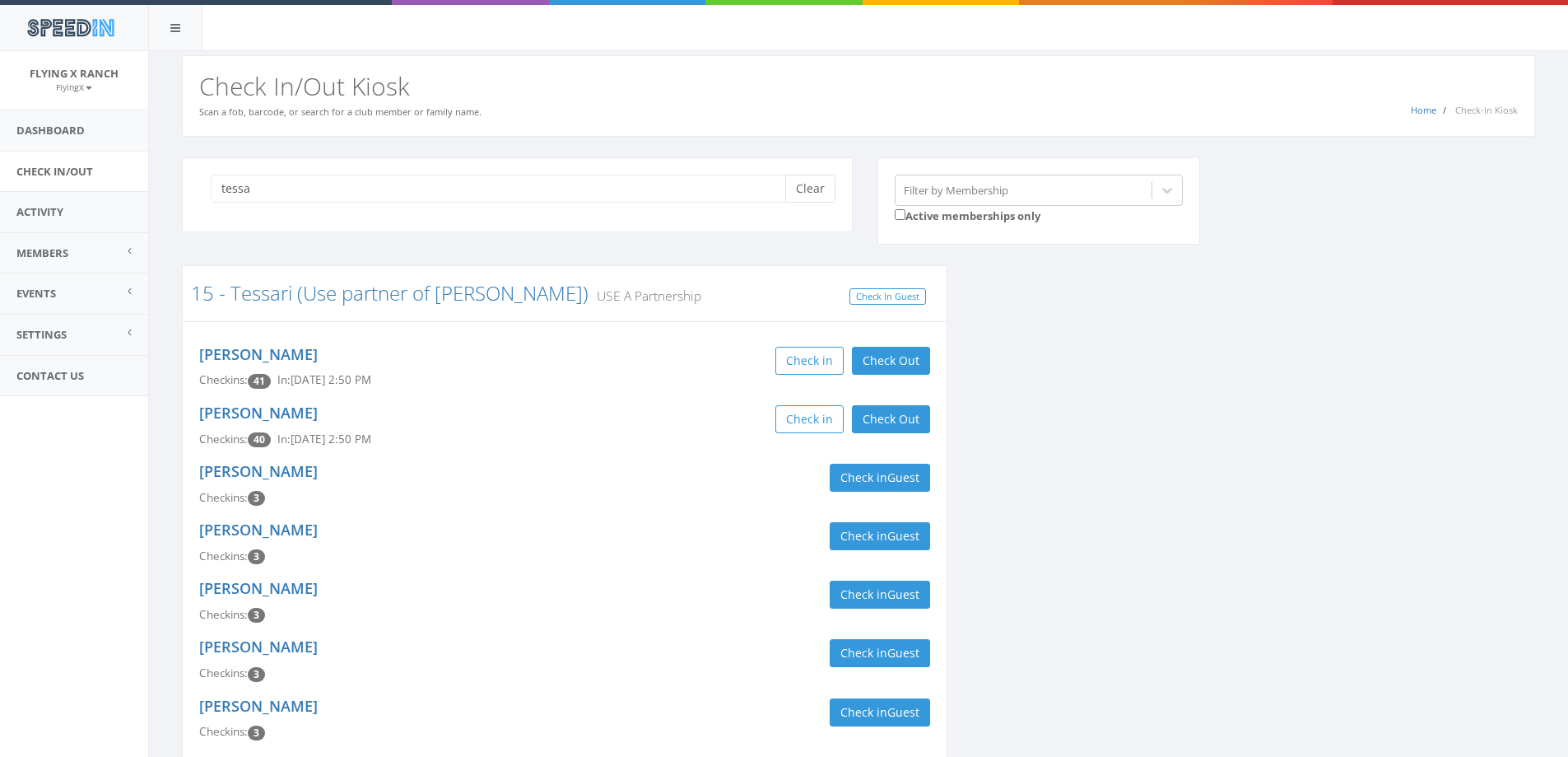
type input "tessa"
click at [816, 186] on button "Clear" at bounding box center [810, 189] width 50 height 28
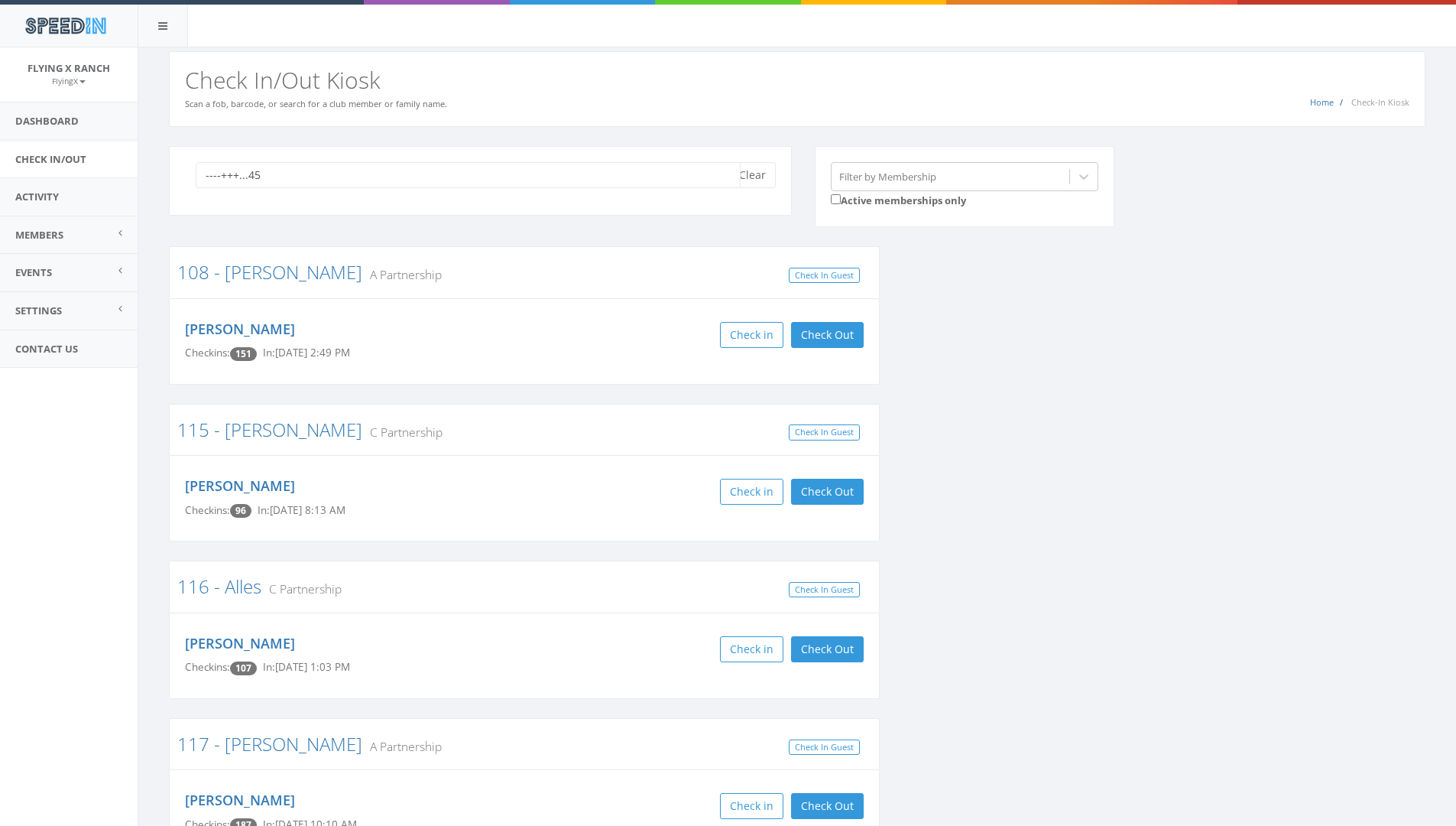
click at [726, 185] on input "----+++...45" at bounding box center [468, 175] width 545 height 26
type input "-"
click at [726, 185] on input "search" at bounding box center [468, 175] width 545 height 26
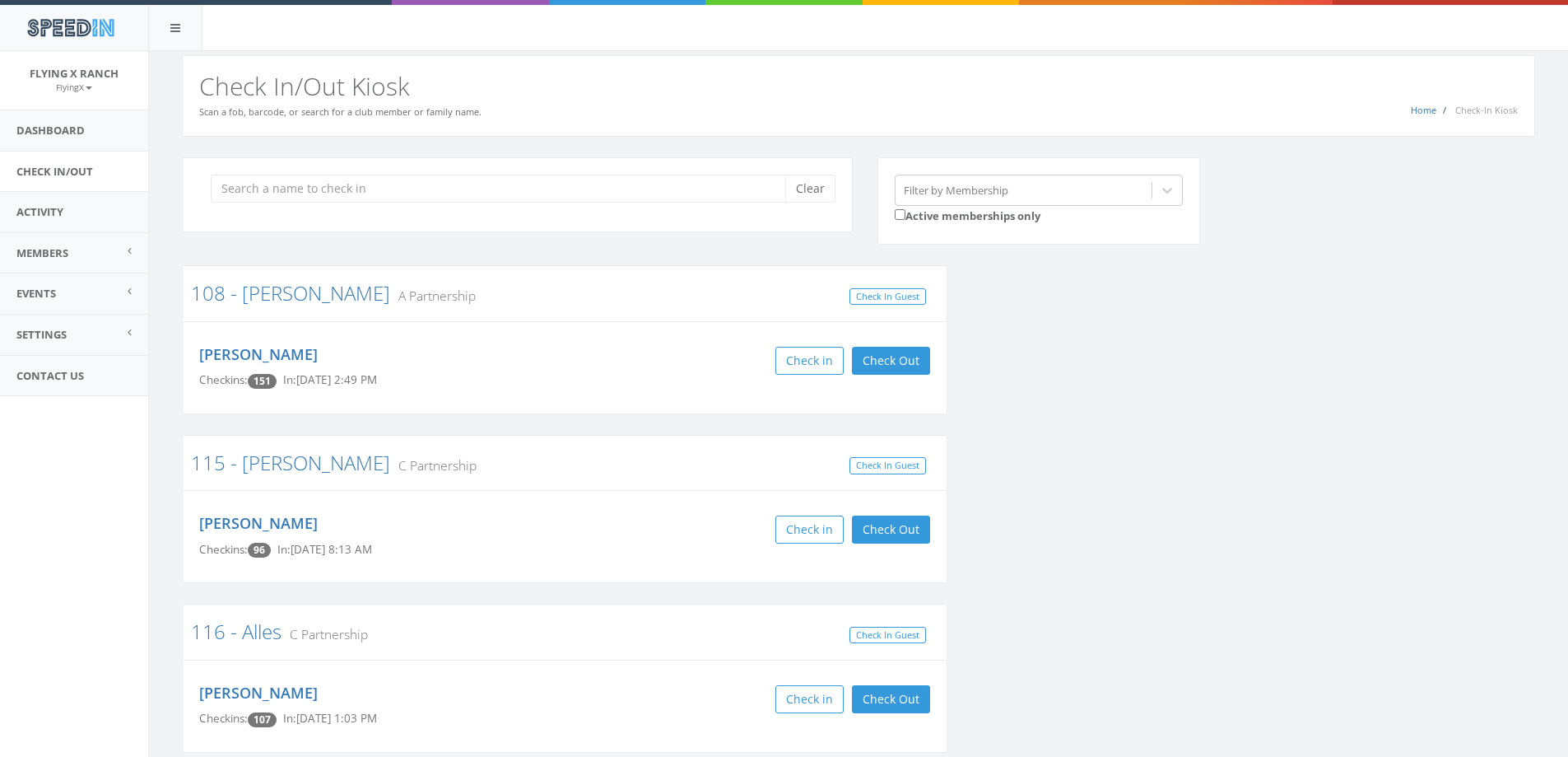
click at [435, 125] on div "Home Check-In Kiosk Check In/Out Kiosk Scan a fob, barcode, or search for a clu…" at bounding box center [858, 96] width 1353 height 81
click at [287, 183] on input "search" at bounding box center [503, 189] width 587 height 28
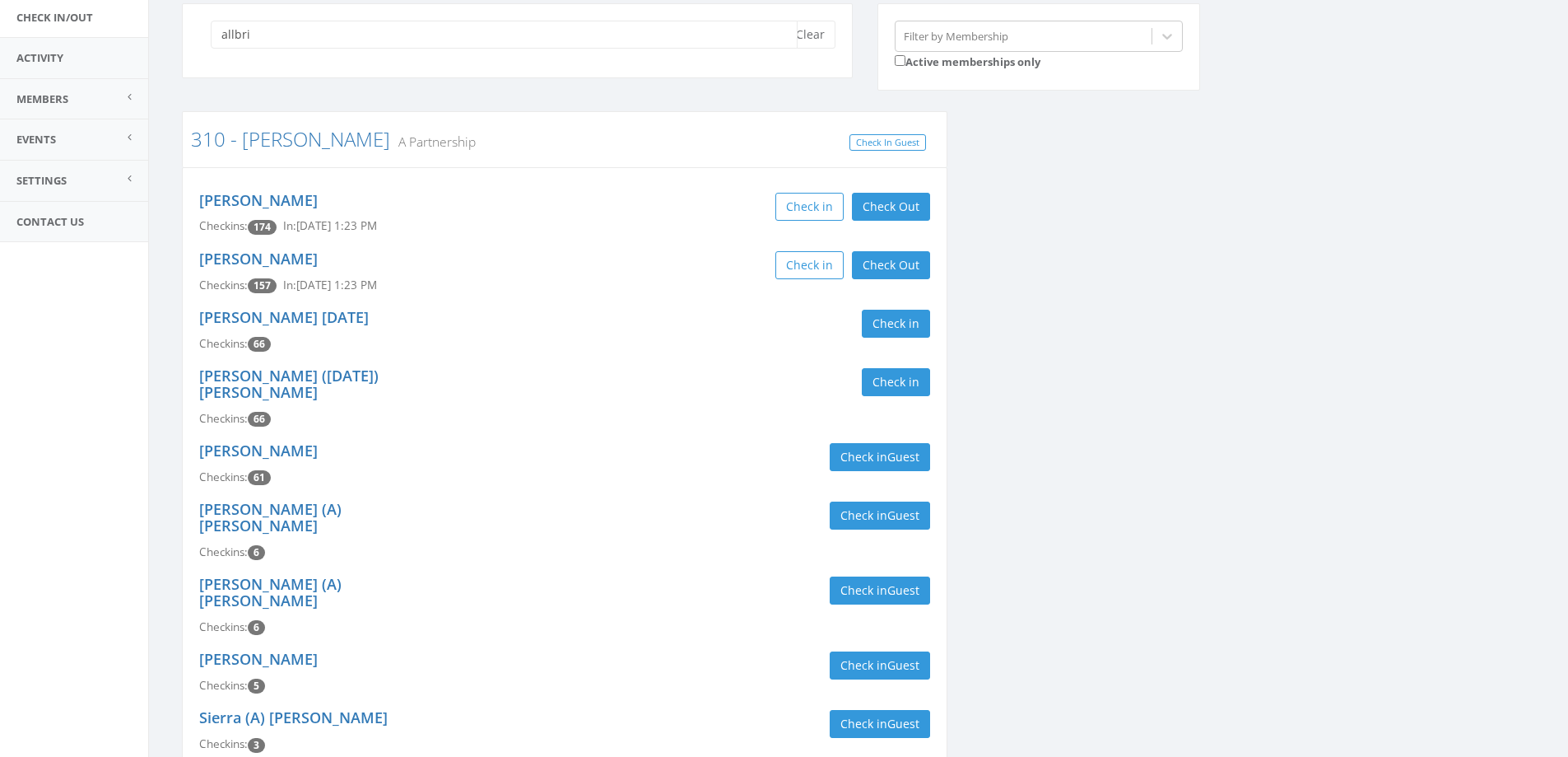
scroll to position [165, 0]
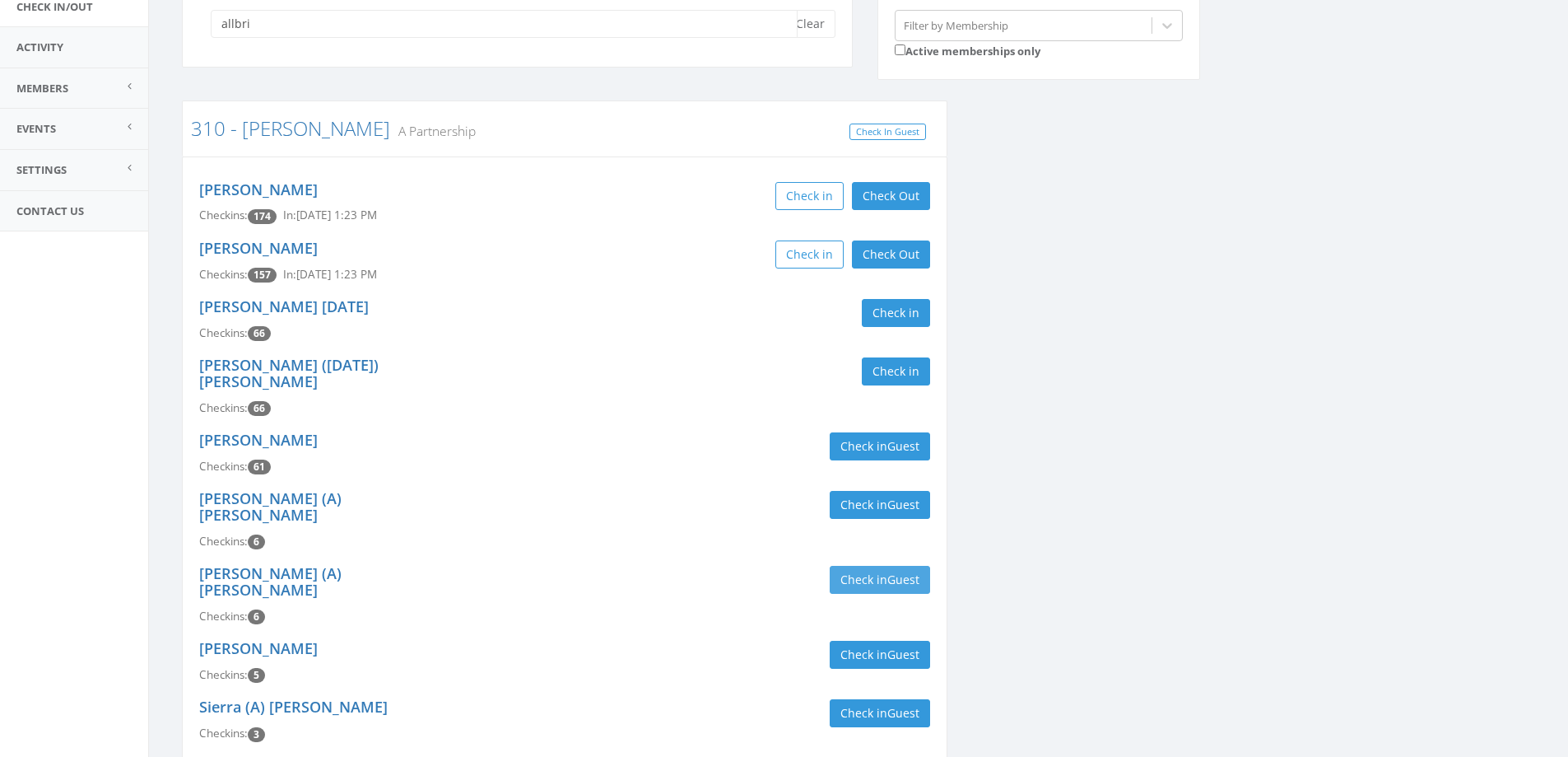
type input "allbri"
click at [861, 566] on button "Check in Guest" at bounding box center [880, 580] width 100 height 28
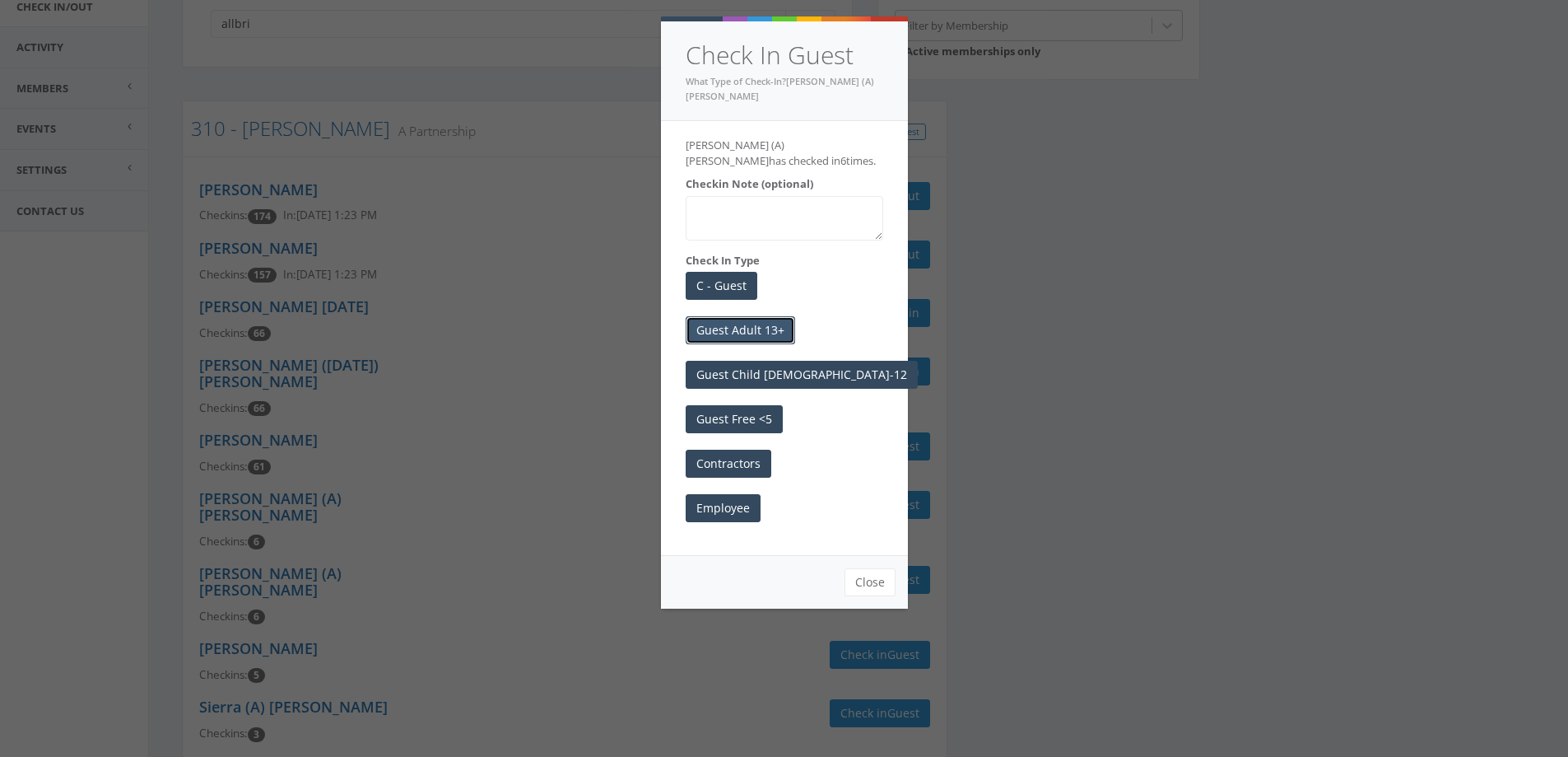
click at [745, 316] on button "Guest Adult 13+" at bounding box center [741, 330] width 110 height 28
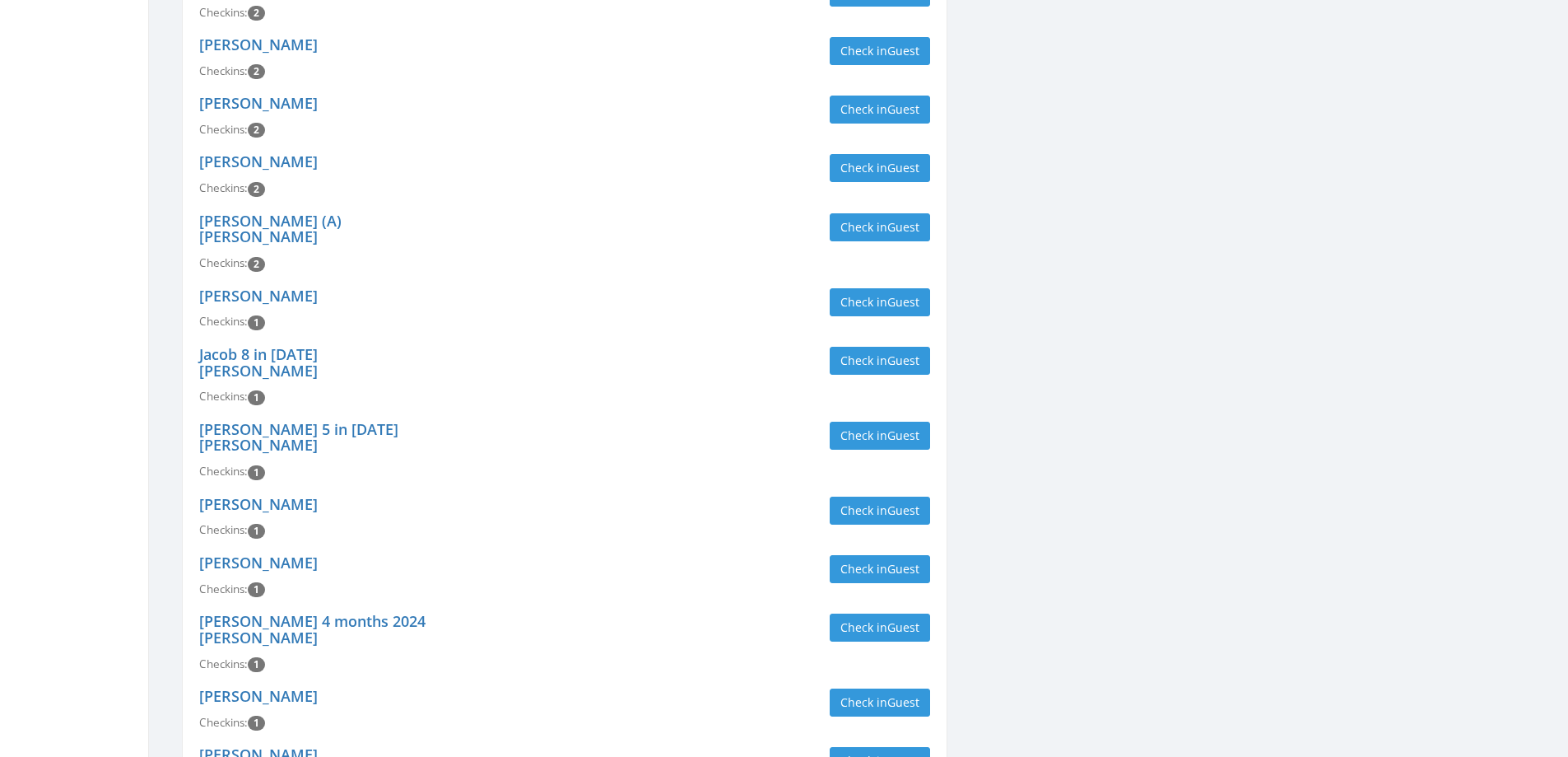
scroll to position [1080, 0]
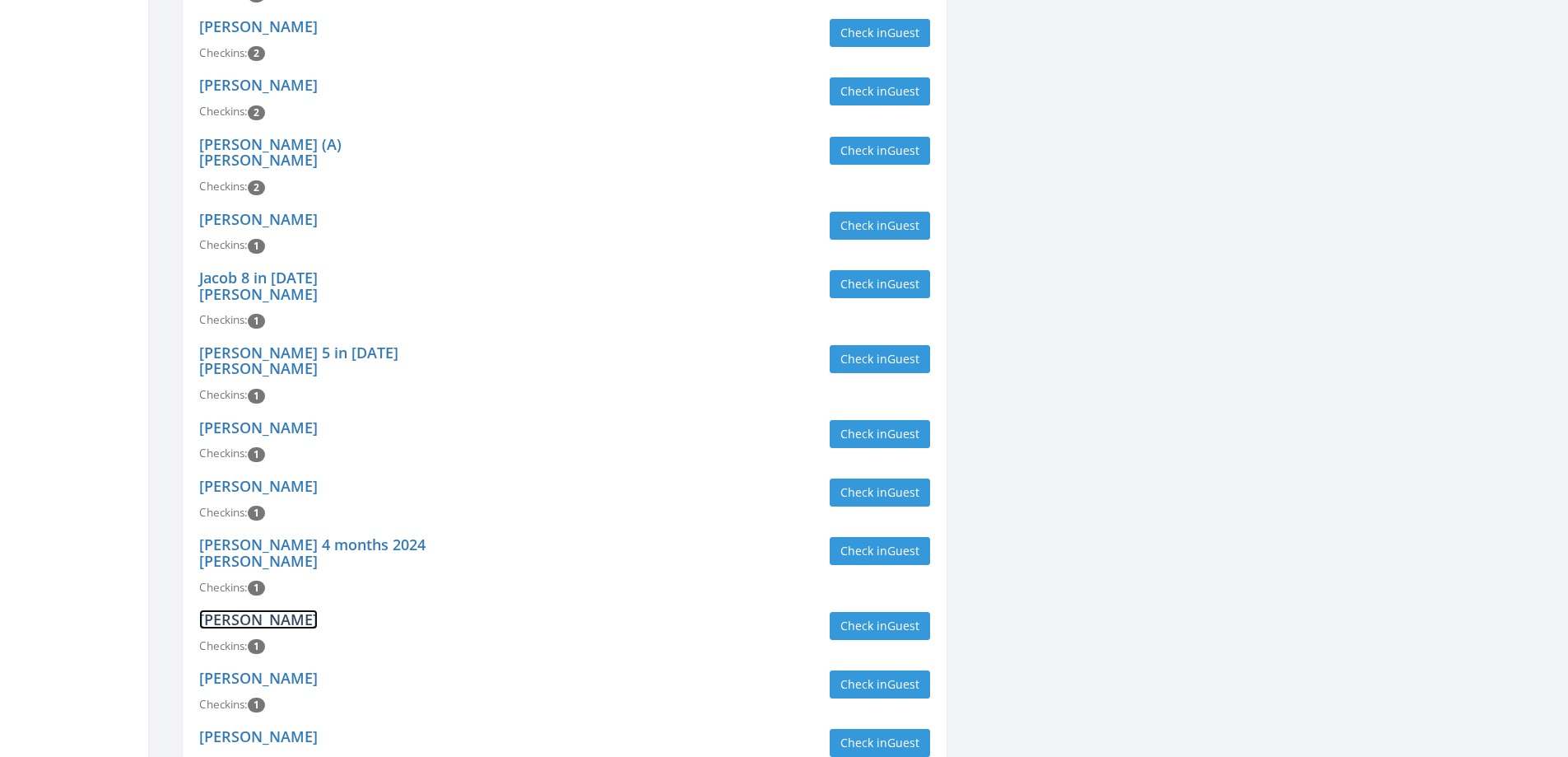
click at [266, 609] on link "John Hencon" at bounding box center [258, 619] width 119 height 19
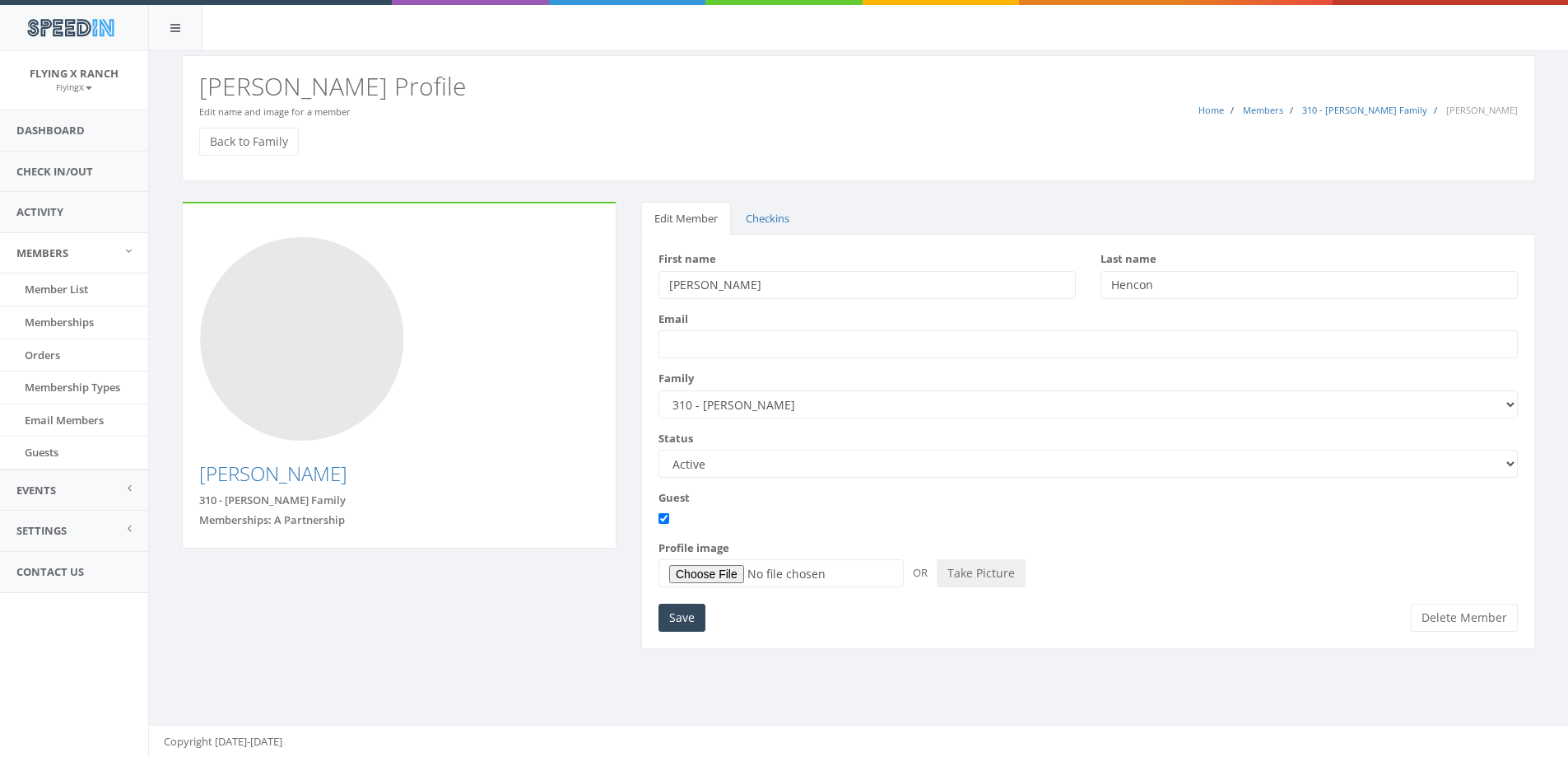
click at [1134, 290] on input "Hencon" at bounding box center [1310, 285] width 418 height 28
type input "Hinion"
click at [668, 614] on input "Save" at bounding box center [681, 618] width 47 height 28
click at [73, 171] on link "Check In/Out" at bounding box center [73, 172] width 148 height 41
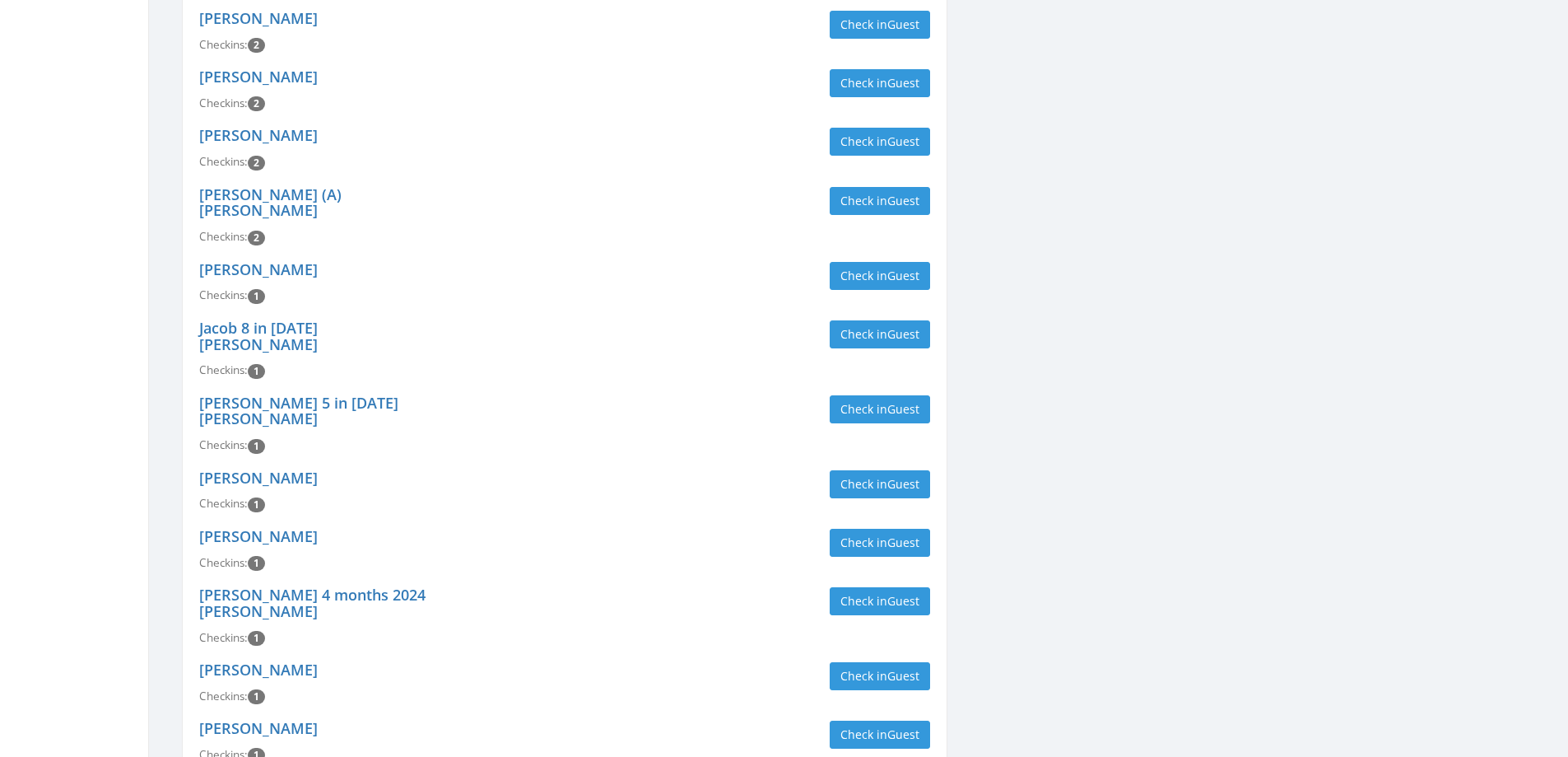
scroll to position [1080, 0]
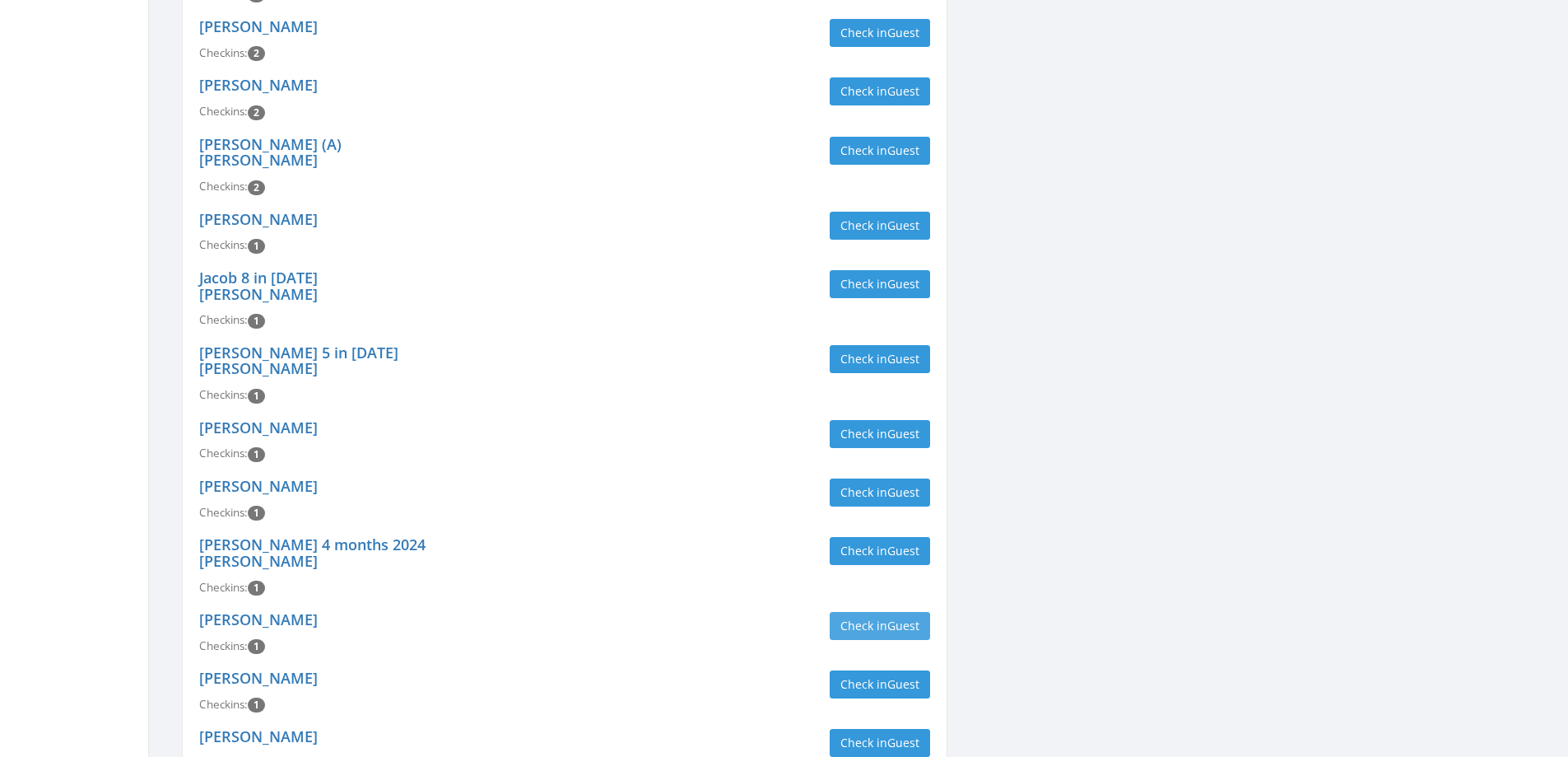
type input "allbr"
click at [883, 612] on button "Check in Guest" at bounding box center [880, 626] width 100 height 28
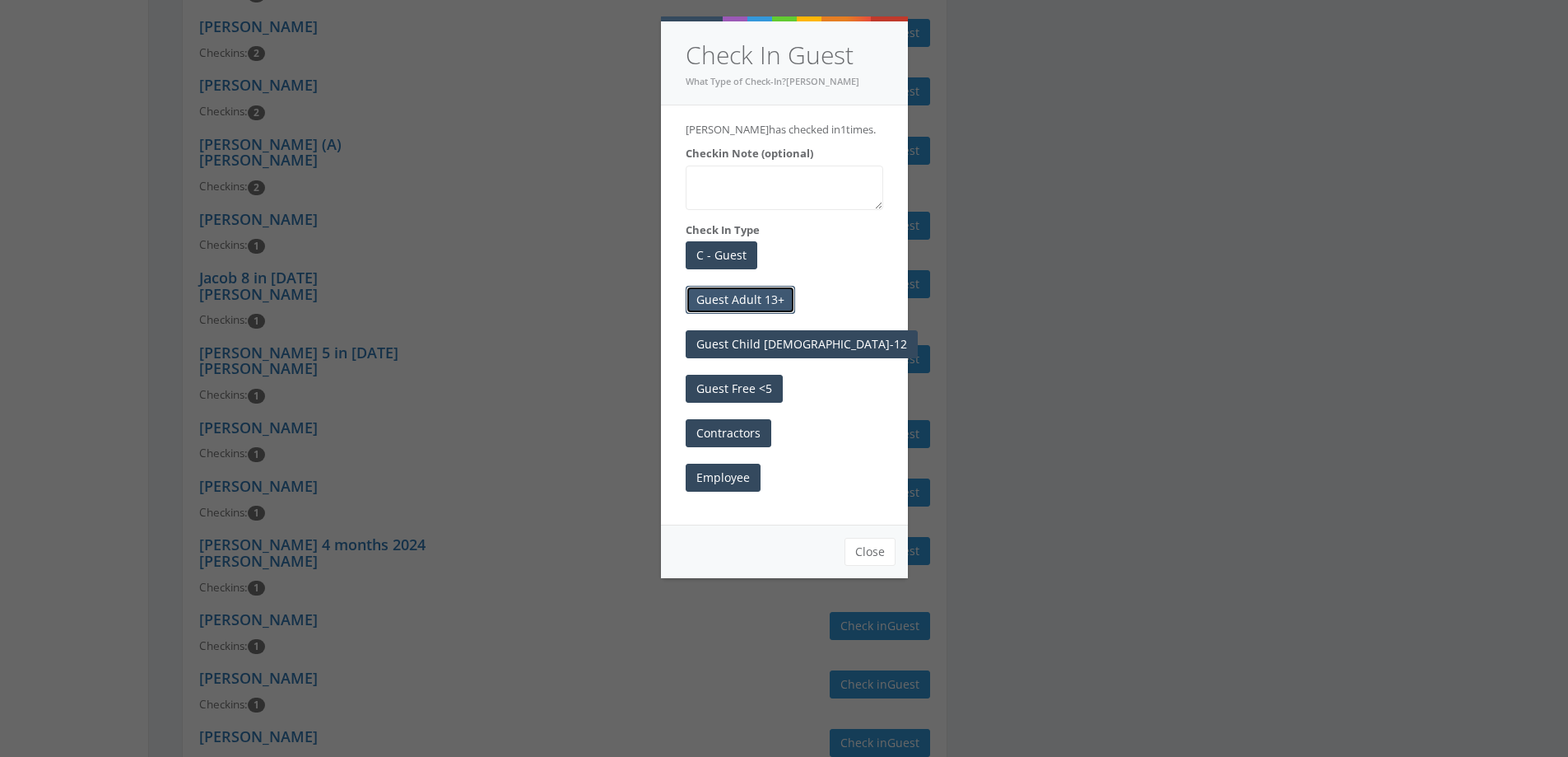
click at [734, 297] on button "Guest Adult 13+" at bounding box center [741, 300] width 110 height 28
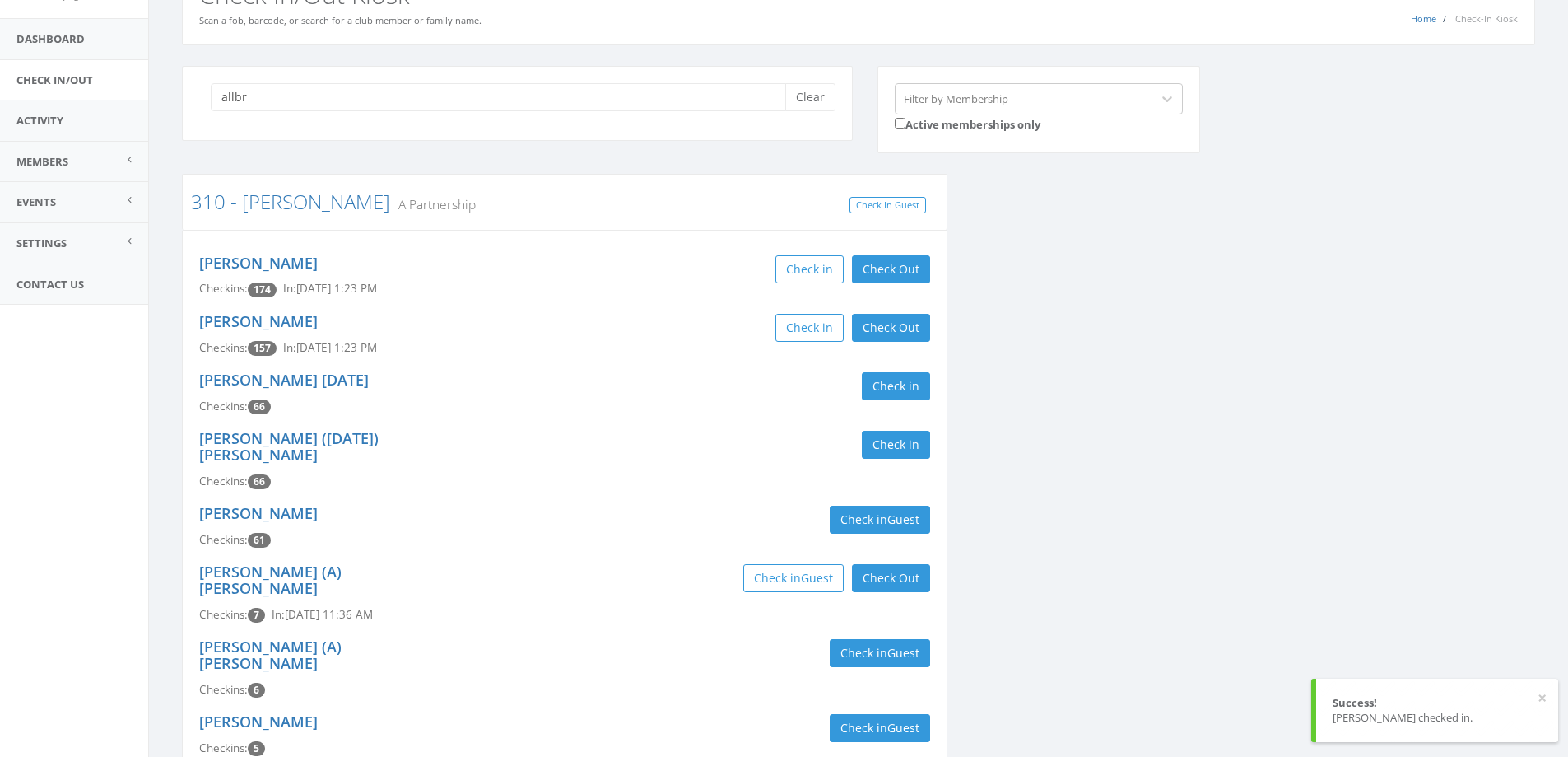
scroll to position [0, 0]
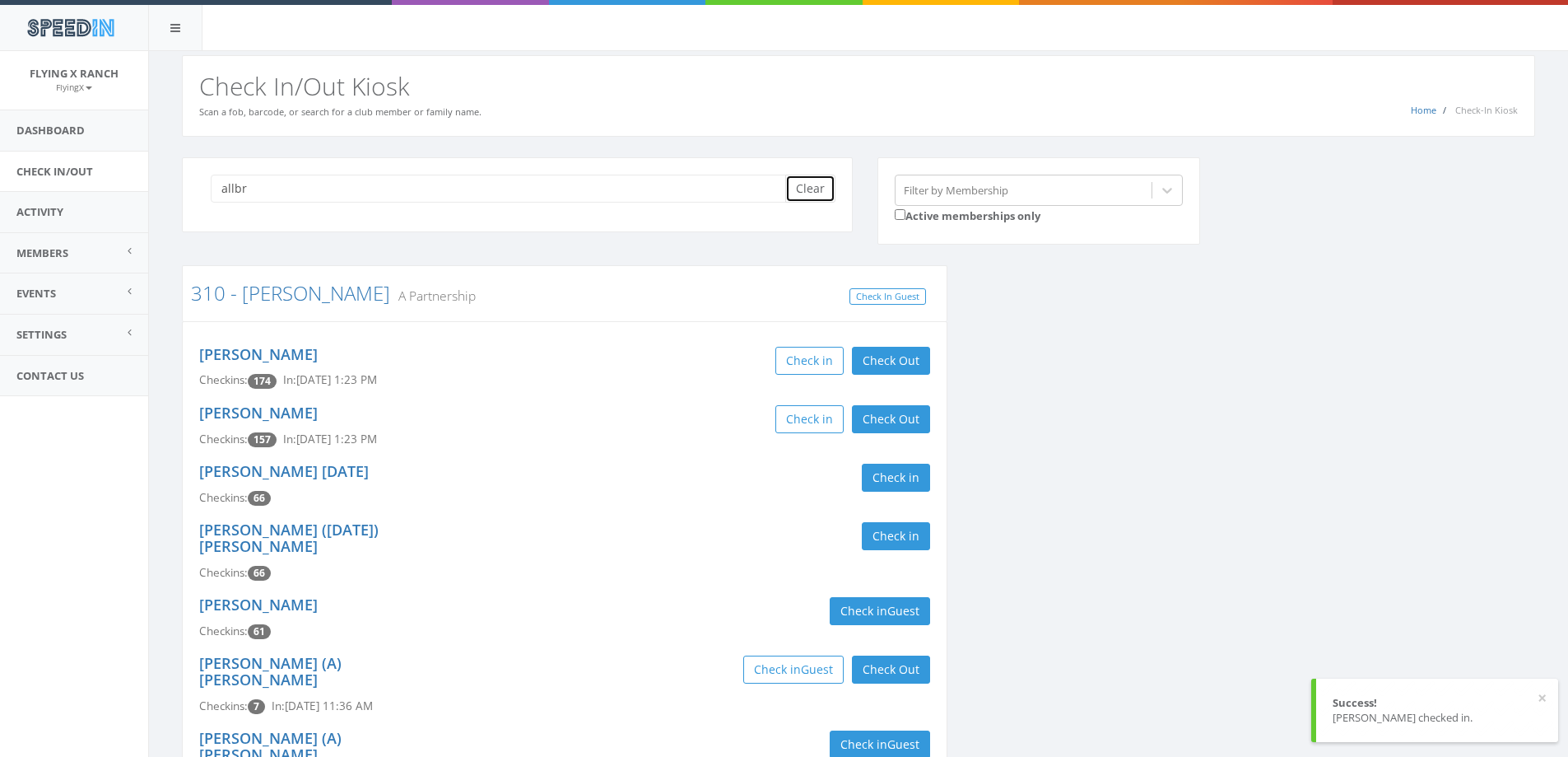
click at [811, 183] on button "Clear" at bounding box center [810, 189] width 50 height 28
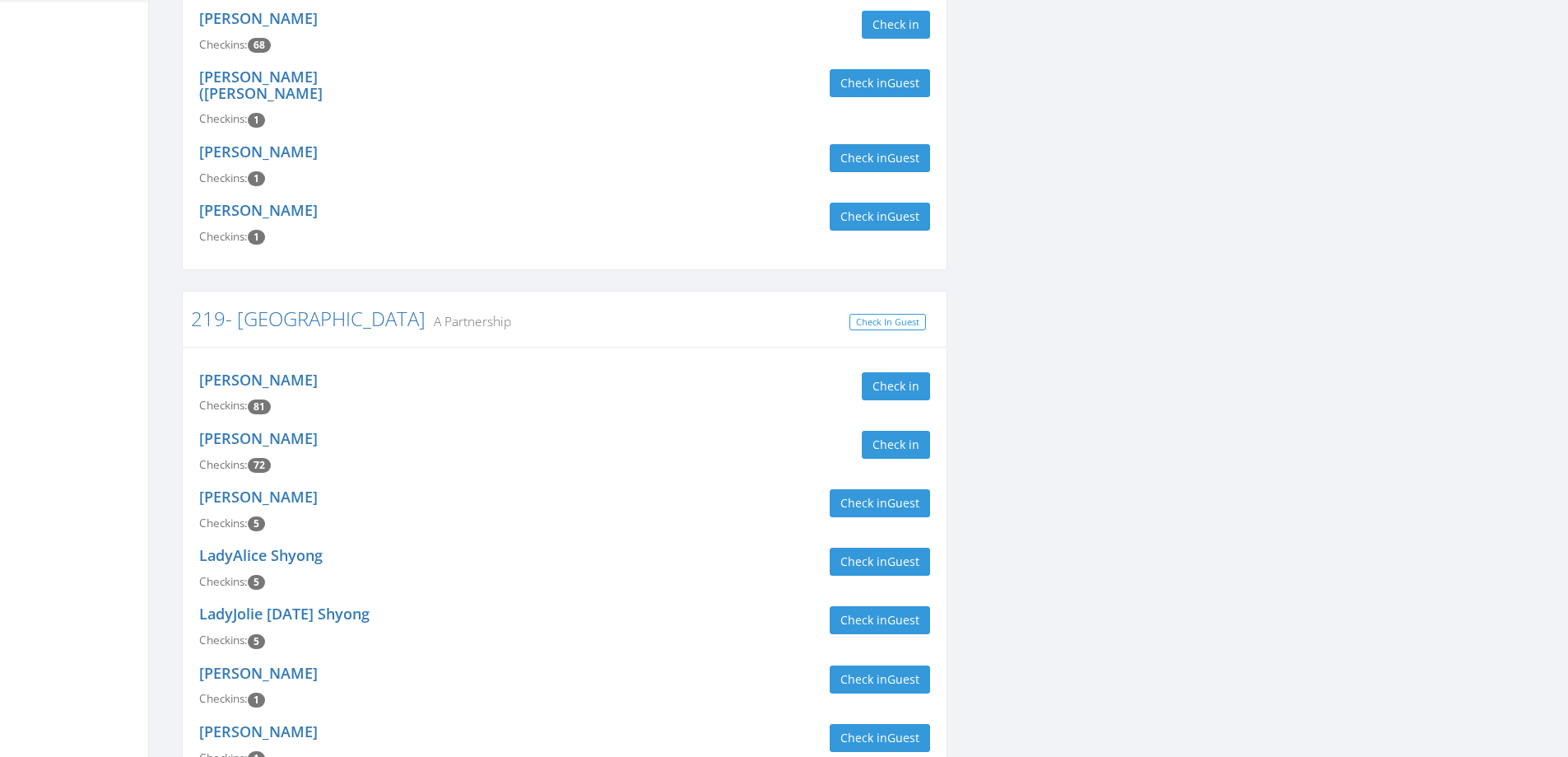
scroll to position [412, 0]
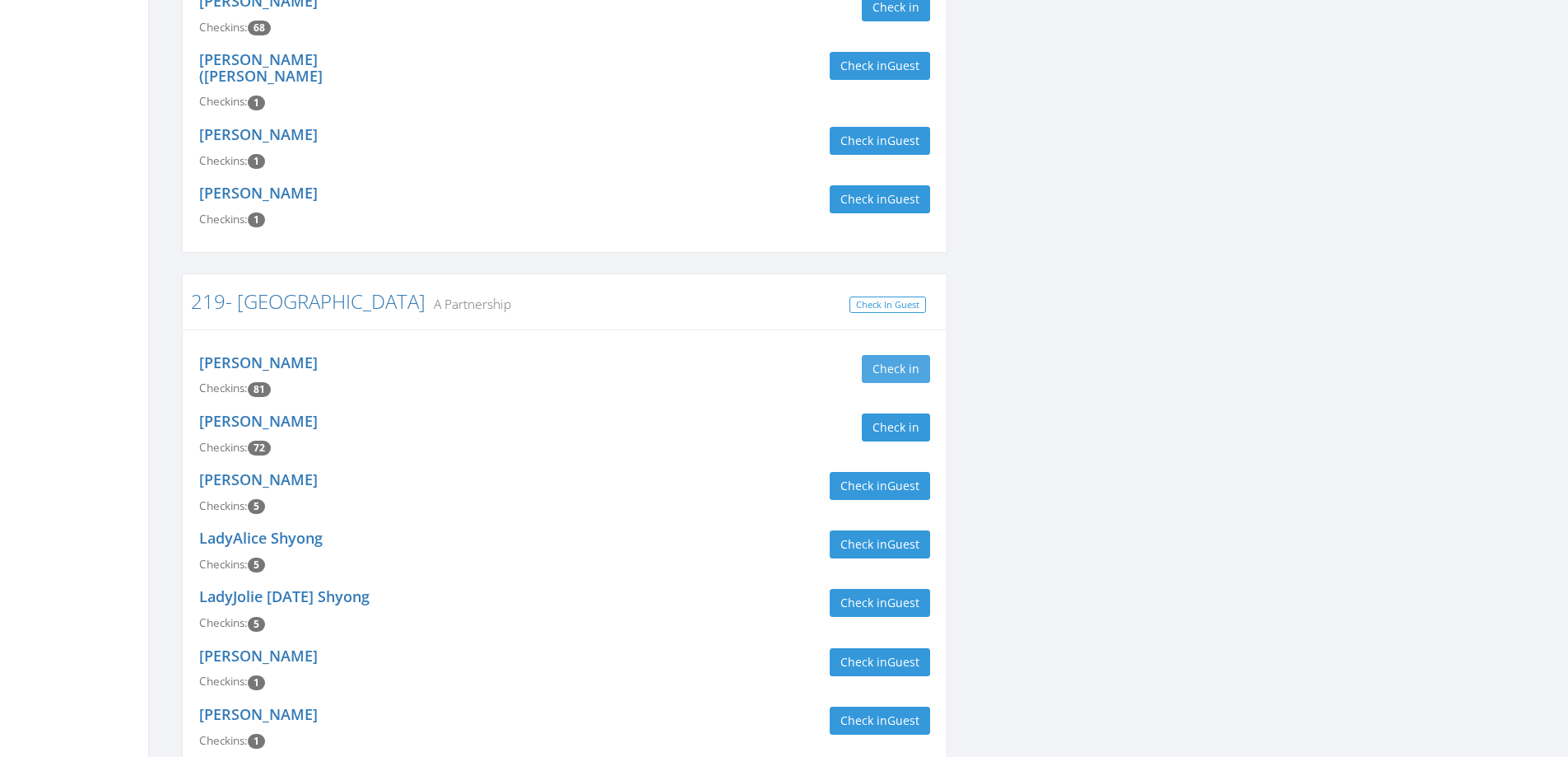
type input "harkia"
click at [909, 355] on button "Check in" at bounding box center [895, 369] width 68 height 28
click at [893, 413] on button "Check in" at bounding box center [895, 428] width 68 height 28
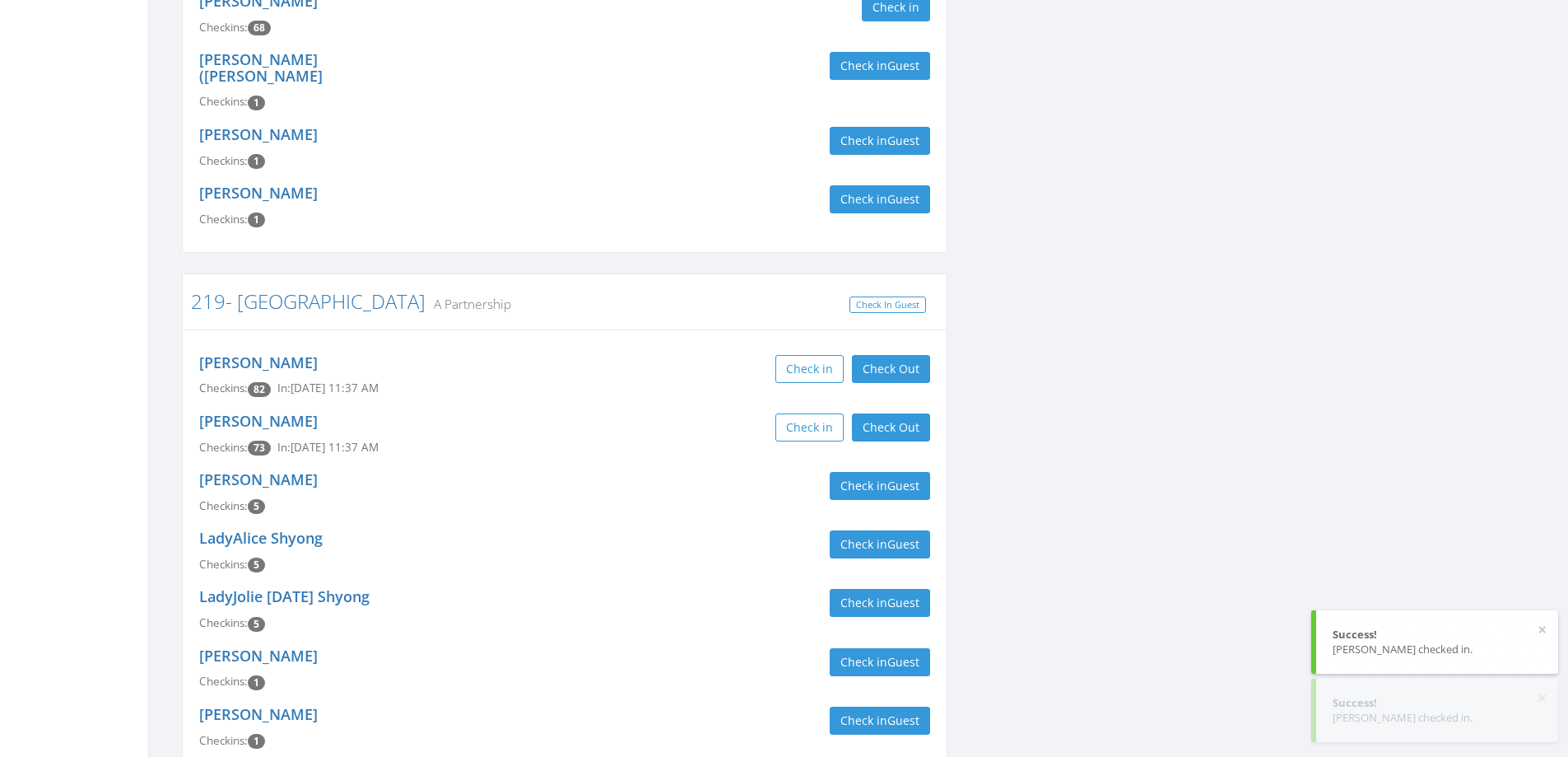
click at [676, 416] on div "Check in Check Out Check Out" at bounding box center [753, 428] width 353 height 28
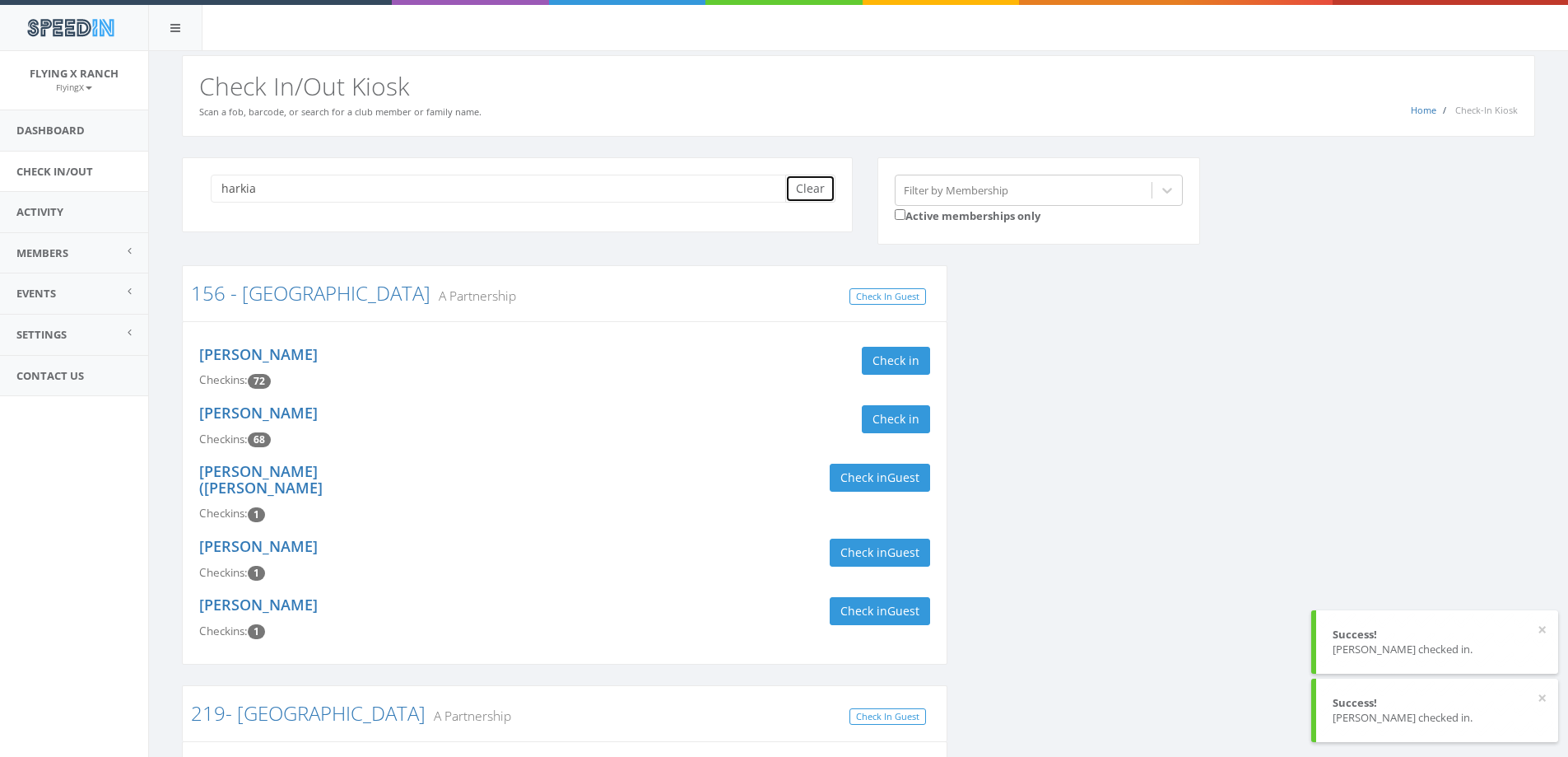
click at [805, 194] on button "Clear" at bounding box center [810, 189] width 50 height 28
